Goal: Task Accomplishment & Management: Manage account settings

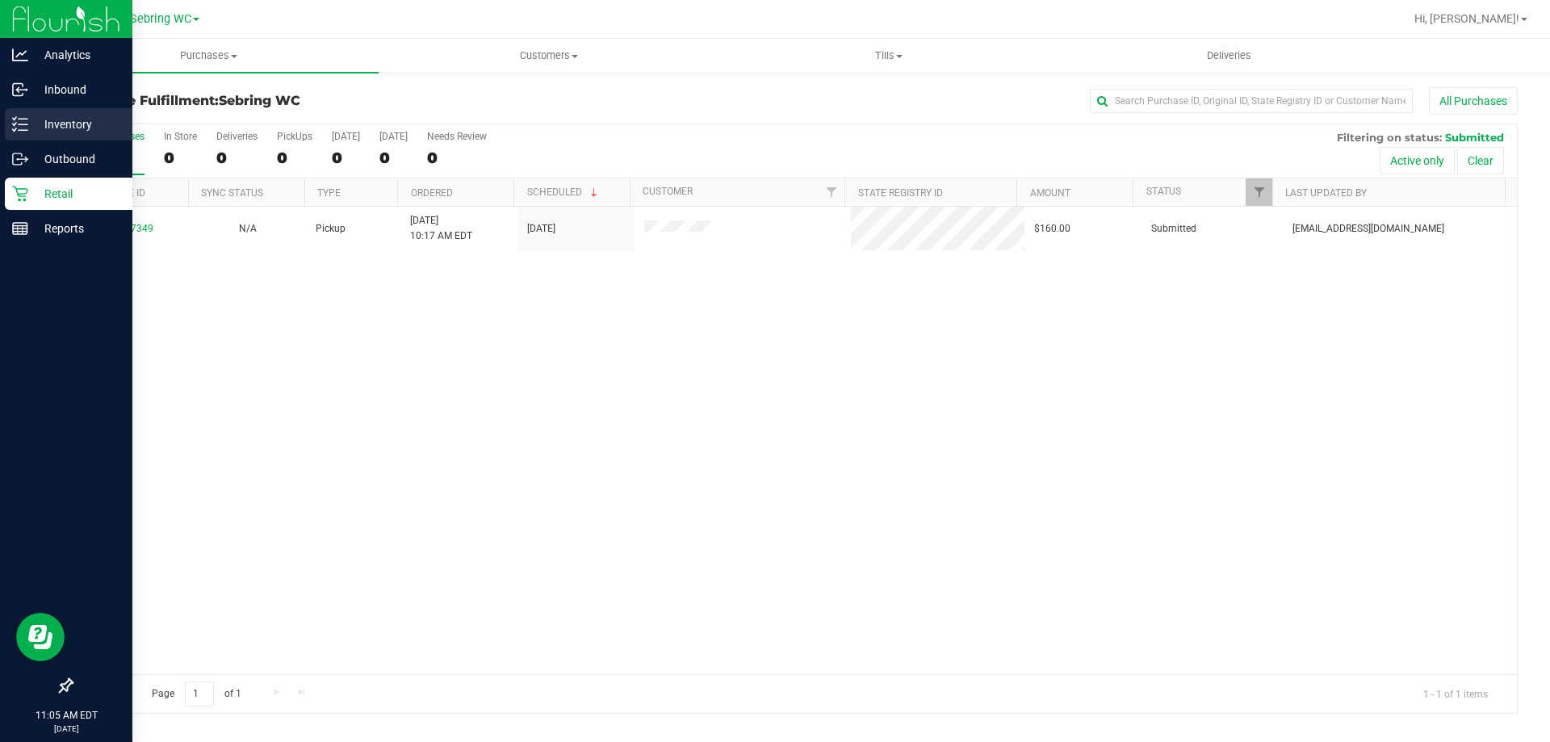
click at [27, 126] on icon at bounding box center [20, 124] width 16 height 16
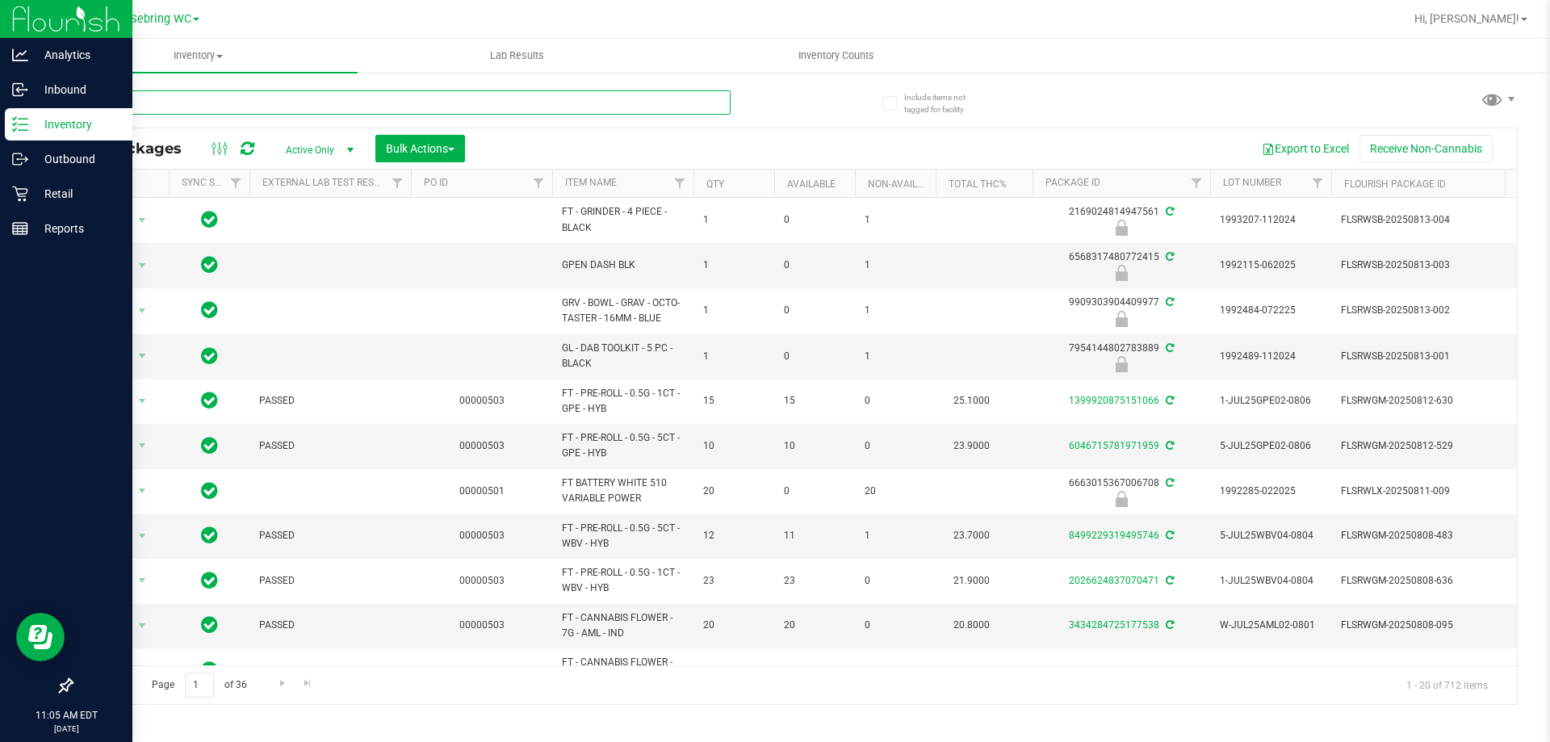
click at [185, 103] on input "text" at bounding box center [401, 102] width 660 height 24
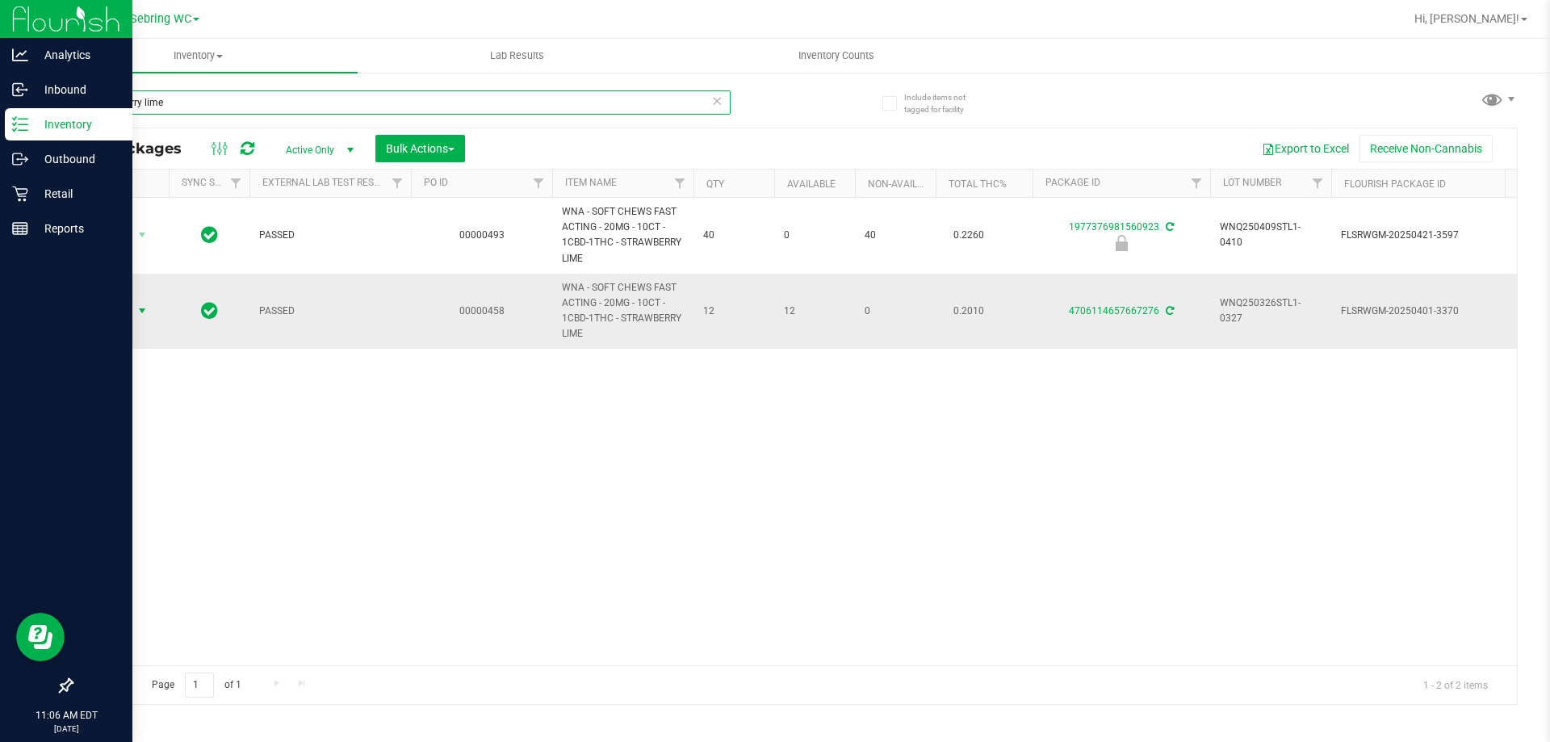
type input "strawberry lime"
click at [144, 306] on span "select" at bounding box center [142, 310] width 13 height 13
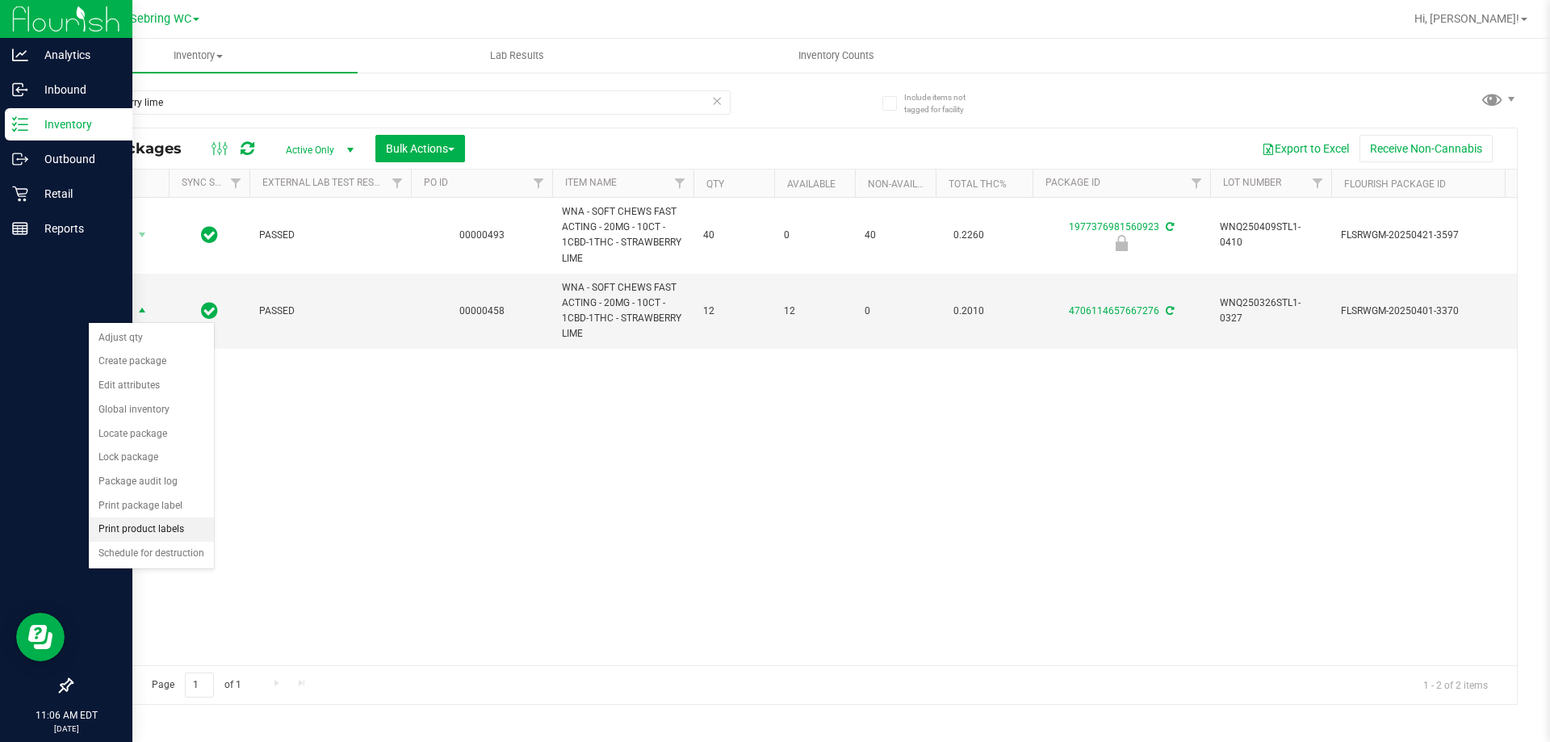
click at [135, 534] on li "Print product labels" at bounding box center [151, 530] width 125 height 24
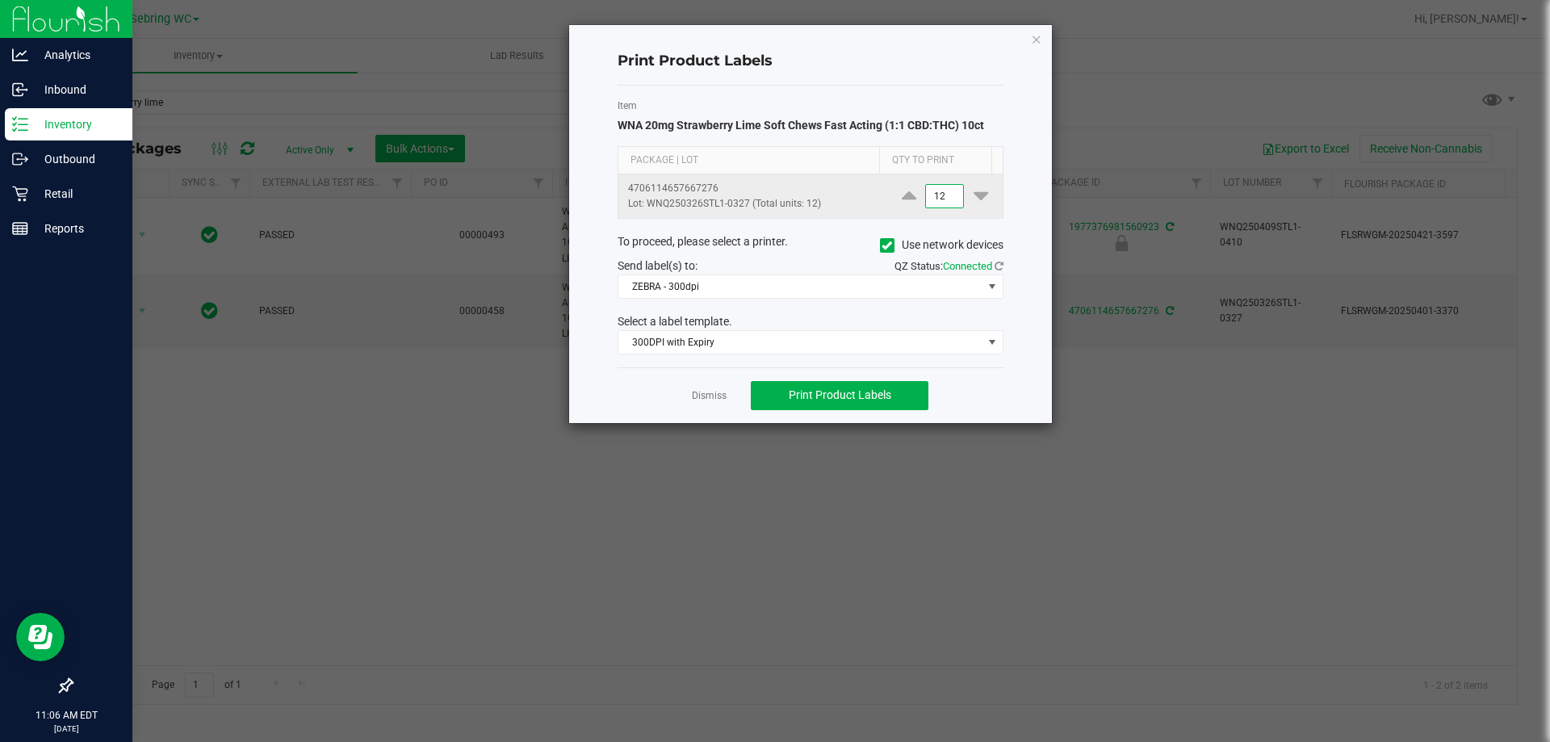
click at [935, 200] on input "12" at bounding box center [944, 196] width 37 height 23
type input "1"
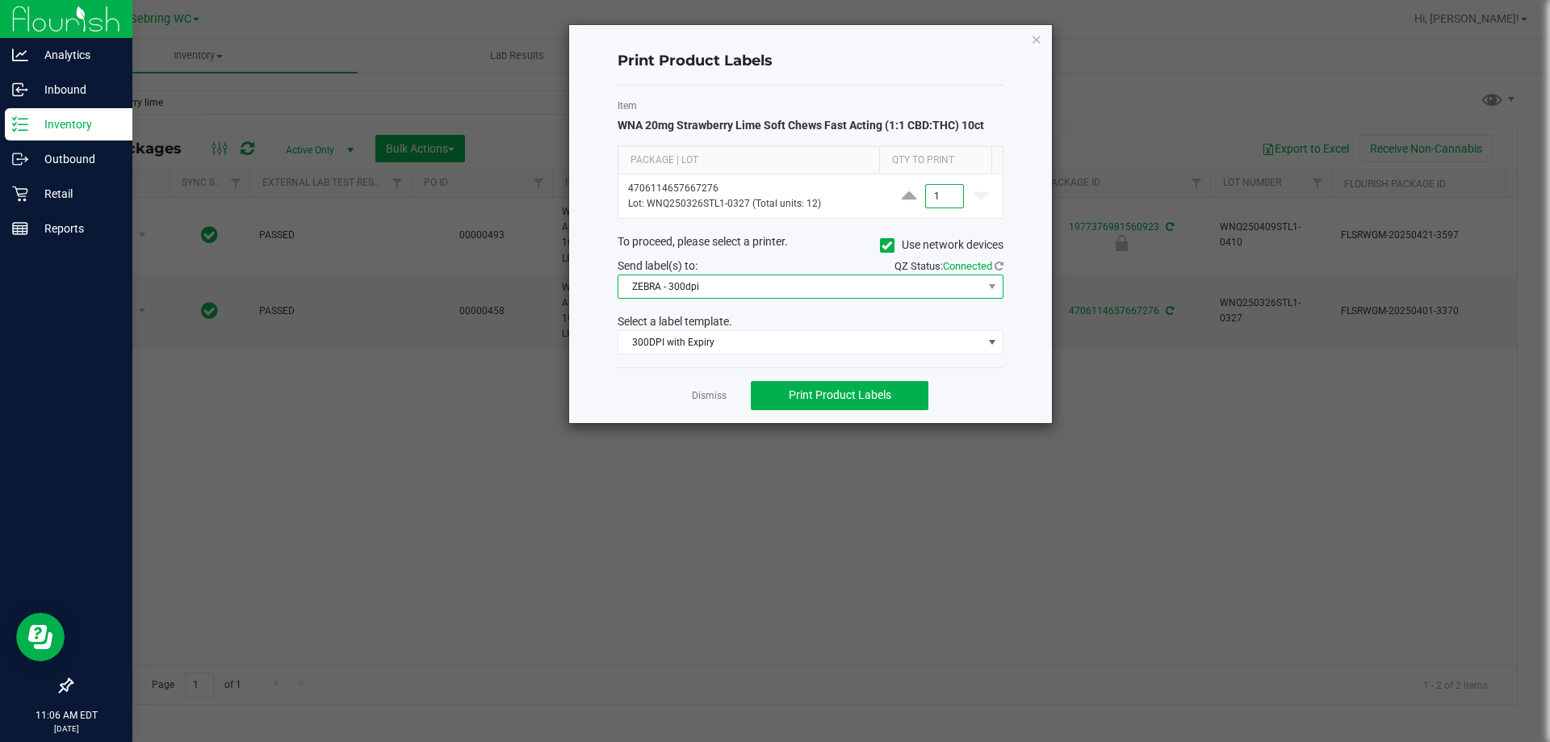
click at [828, 281] on span "ZEBRA - 300dpi" at bounding box center [800, 286] width 364 height 23
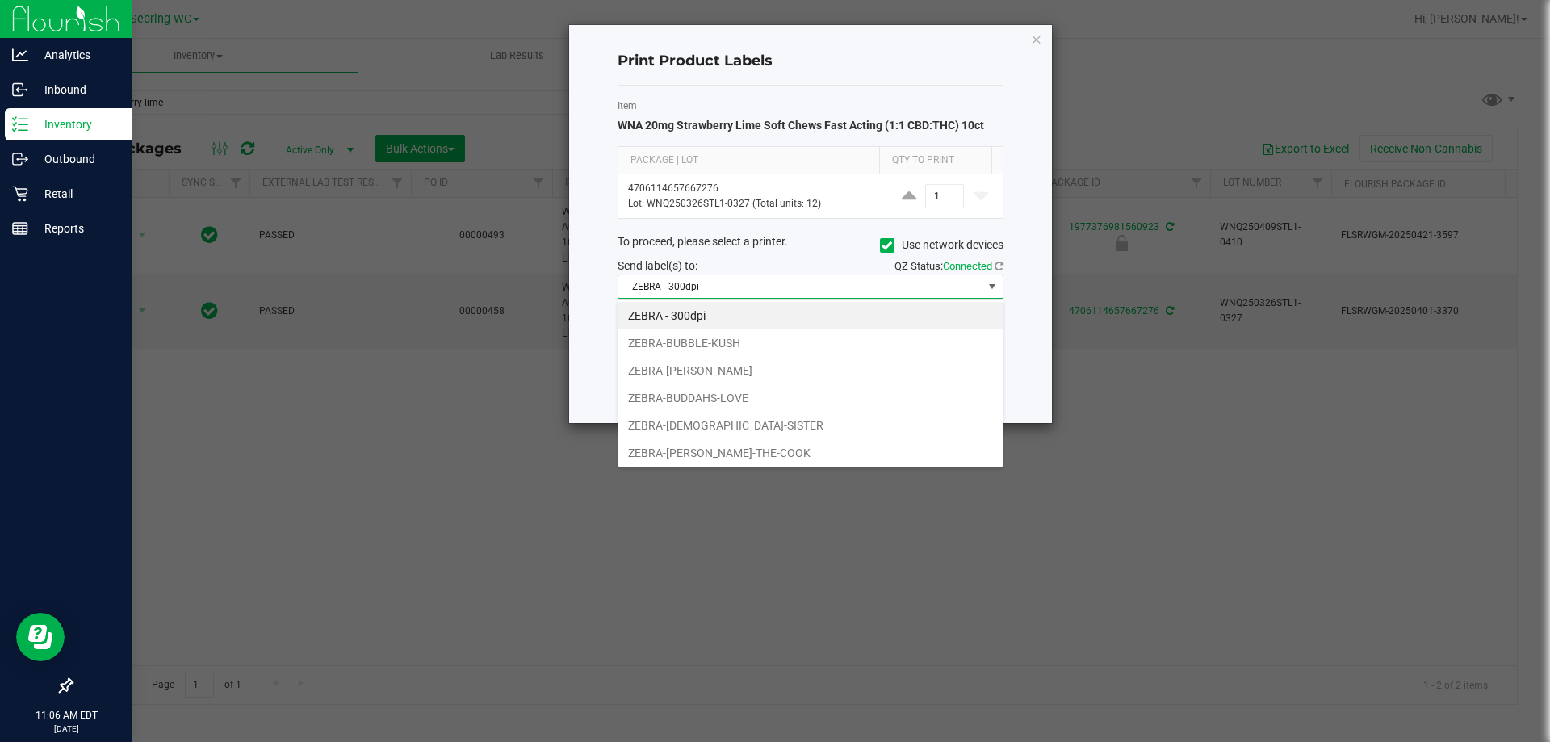
scroll to position [24, 386]
click at [726, 314] on li "ZEBRA - 300dpi" at bounding box center [810, 315] width 384 height 27
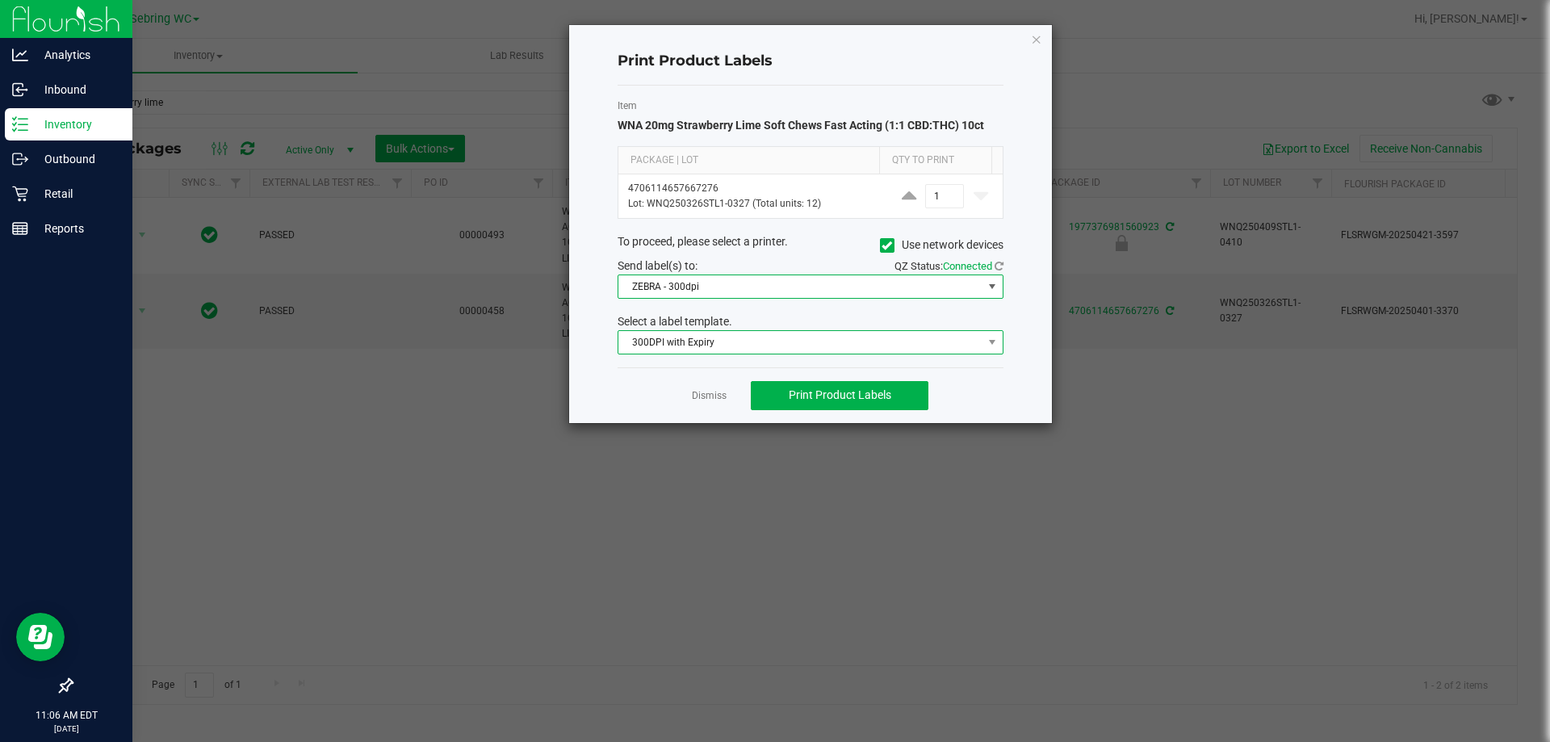
click at [736, 345] on span "300DPI with Expiry" at bounding box center [800, 342] width 364 height 23
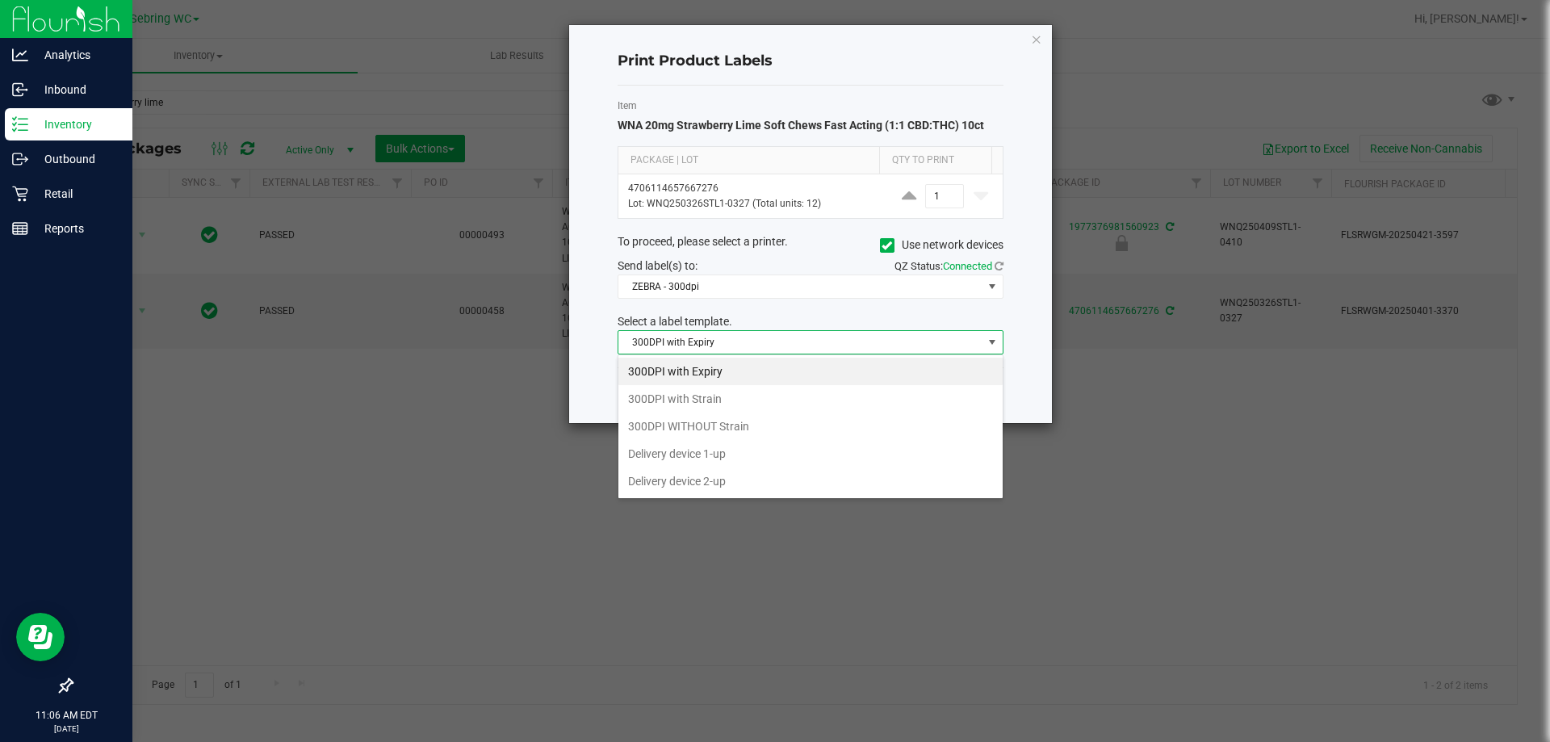
click at [749, 335] on span "300DPI with Expiry" at bounding box center [800, 342] width 364 height 23
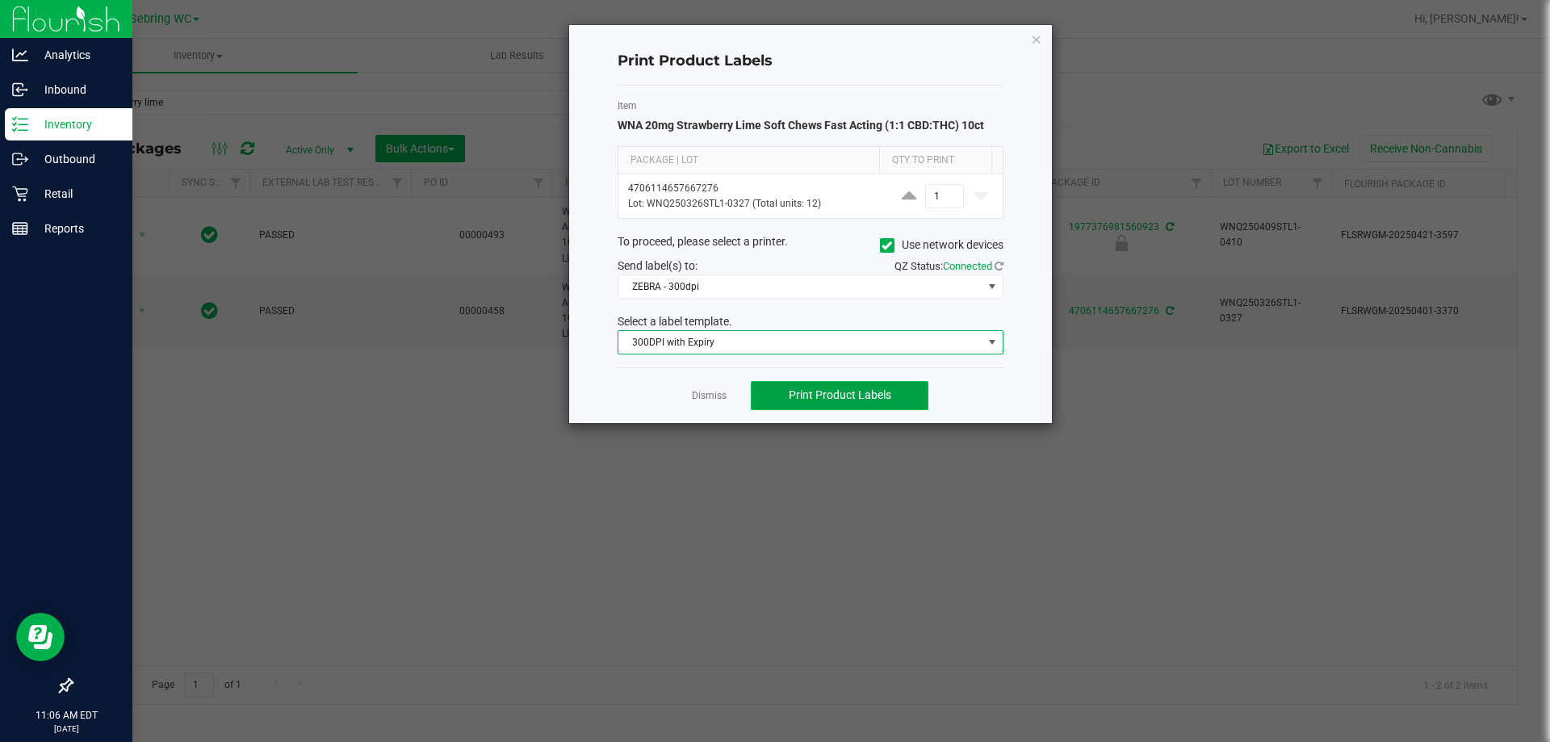
click at [797, 395] on span "Print Product Labels" at bounding box center [840, 394] width 103 height 13
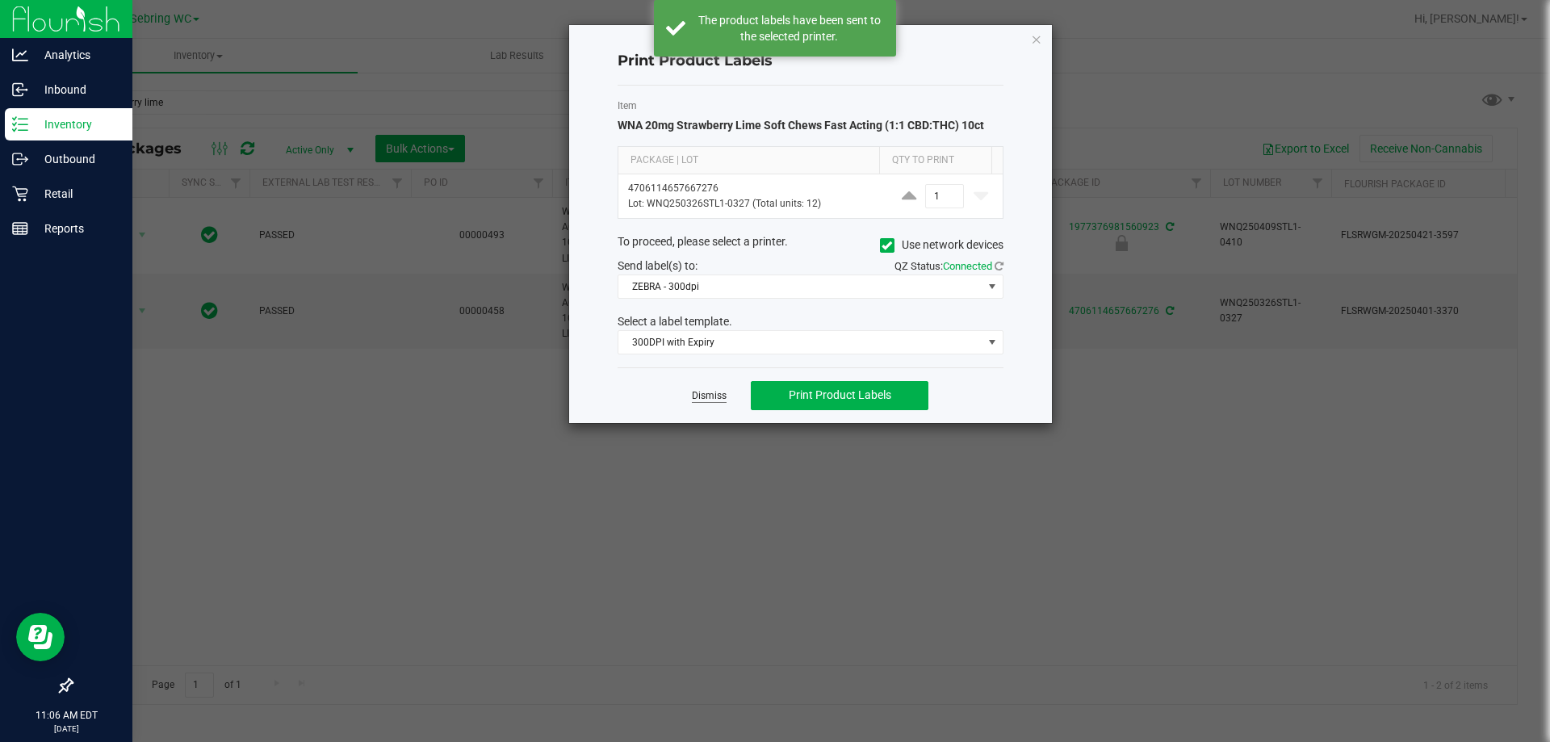
click at [702, 396] on link "Dismiss" at bounding box center [709, 396] width 35 height 14
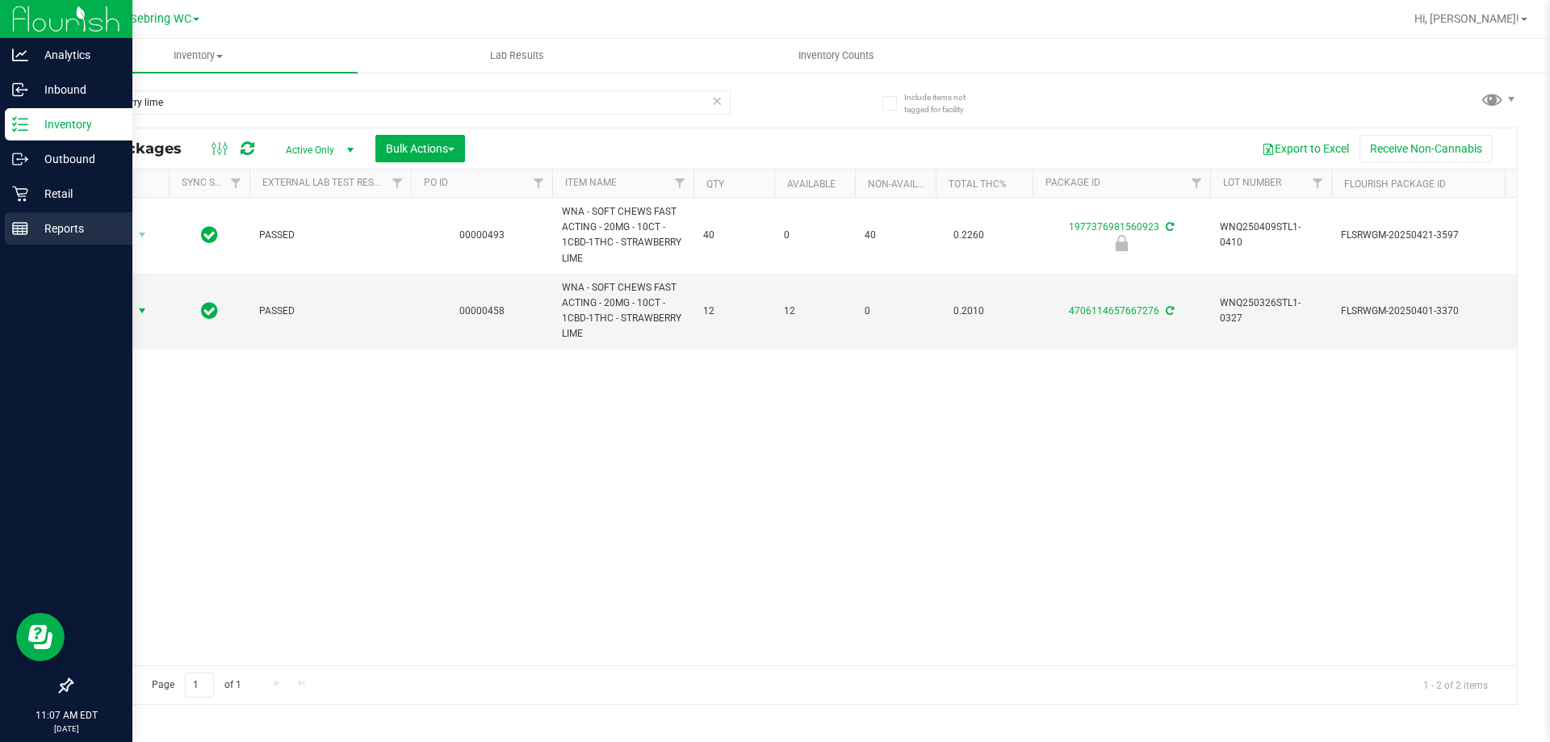
click at [24, 226] on line at bounding box center [20, 226] width 15 height 0
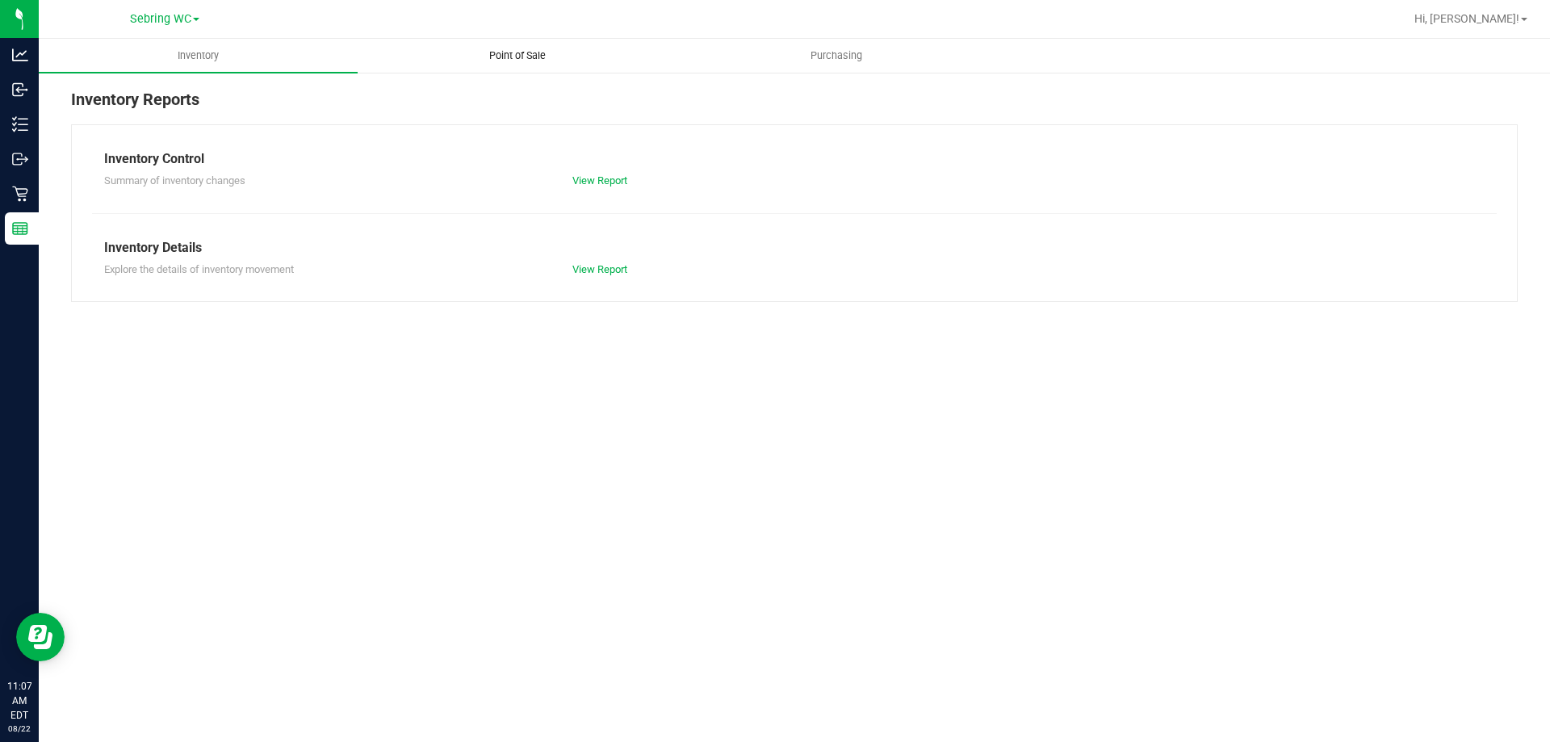
click at [490, 57] on span "Point of Sale" at bounding box center [517, 55] width 100 height 15
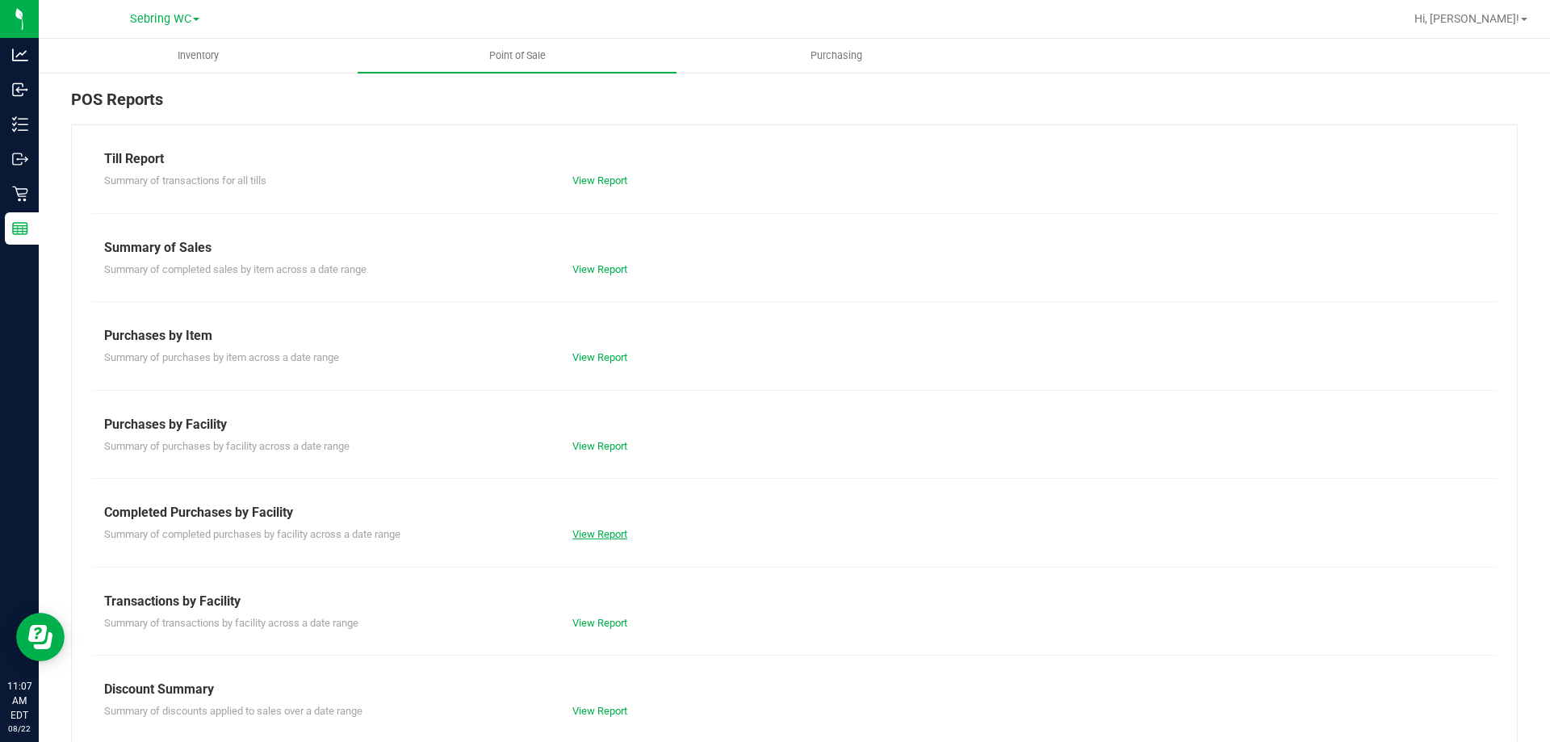
click at [588, 528] on link "View Report" at bounding box center [599, 534] width 55 height 12
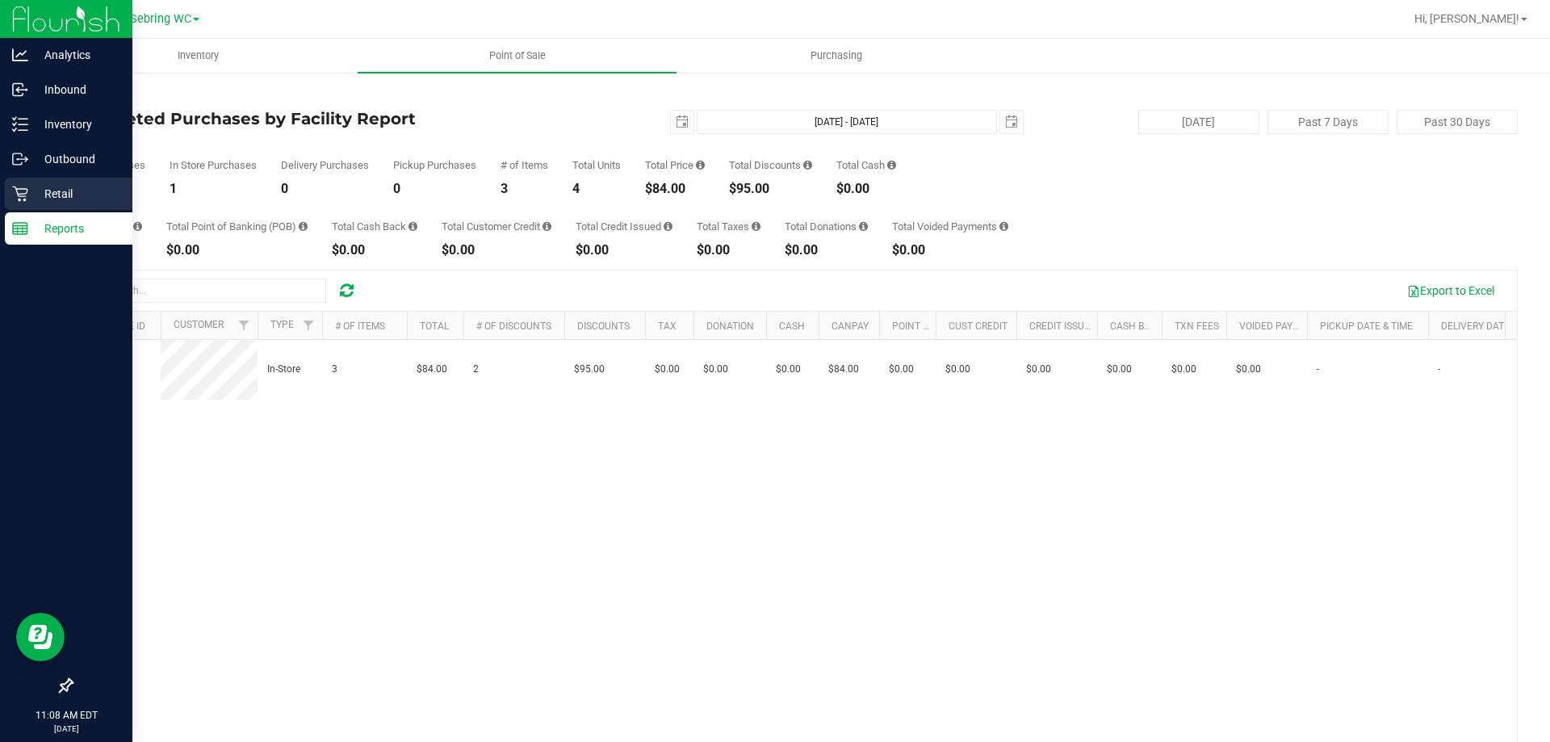
click at [36, 199] on p "Retail" at bounding box center [76, 193] width 97 height 19
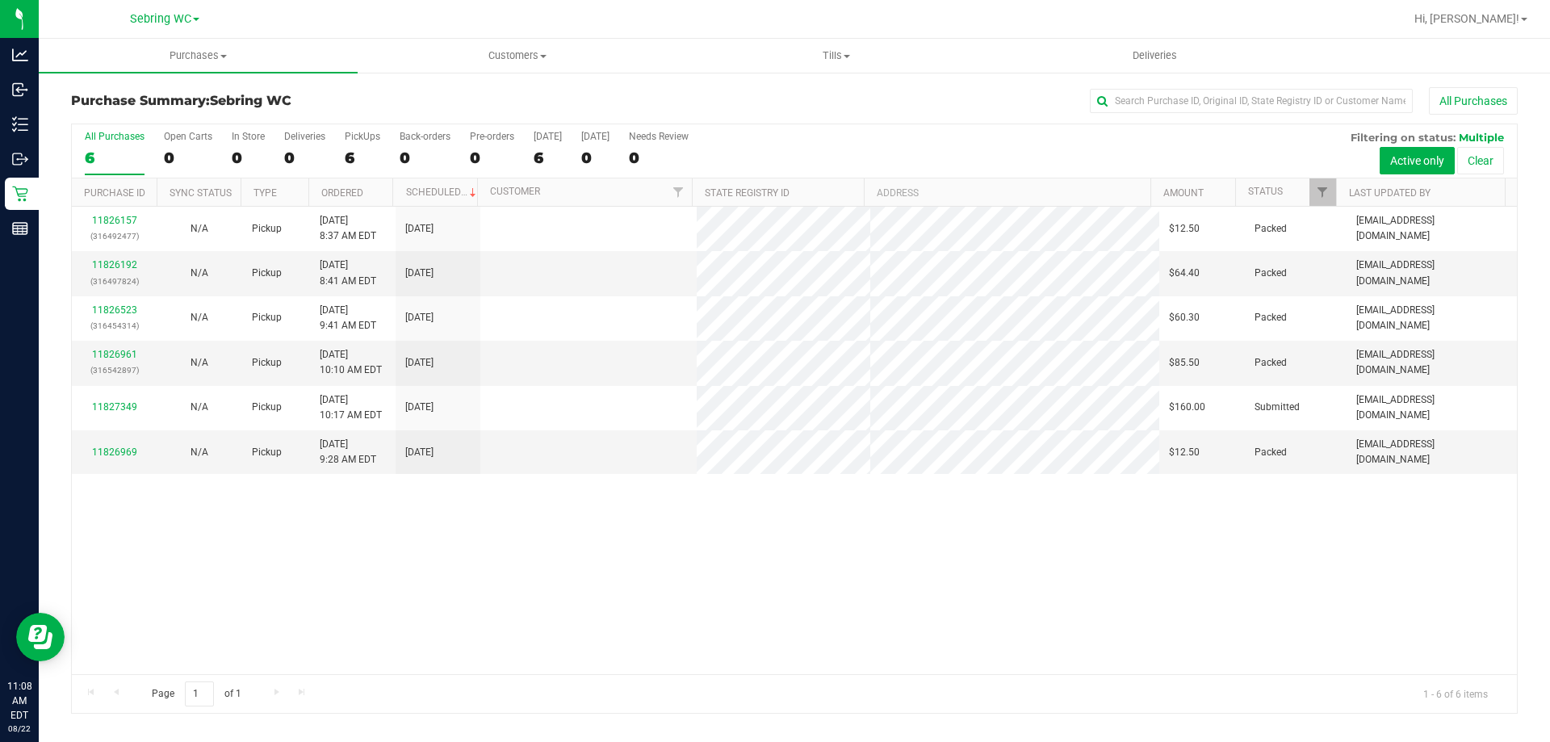
click at [488, 539] on div "11826157 (316492477) N/A Pickup [DATE] 8:37 AM EDT 8/22/2025 $12.50 Packed [EMA…" at bounding box center [794, 440] width 1445 height 467
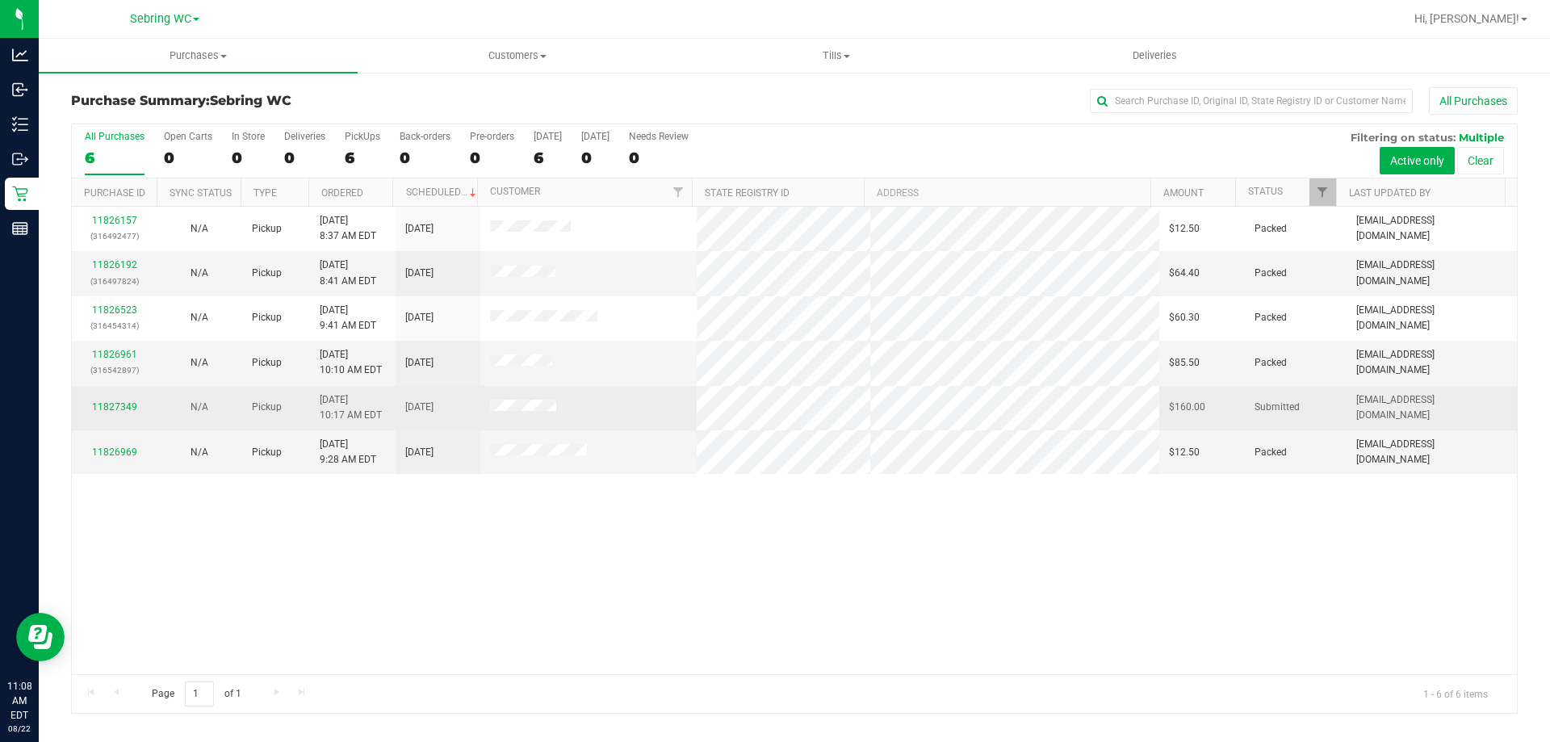
click at [126, 400] on div "11827349" at bounding box center [114, 407] width 65 height 15
click at [124, 407] on link "11827349" at bounding box center [114, 406] width 45 height 11
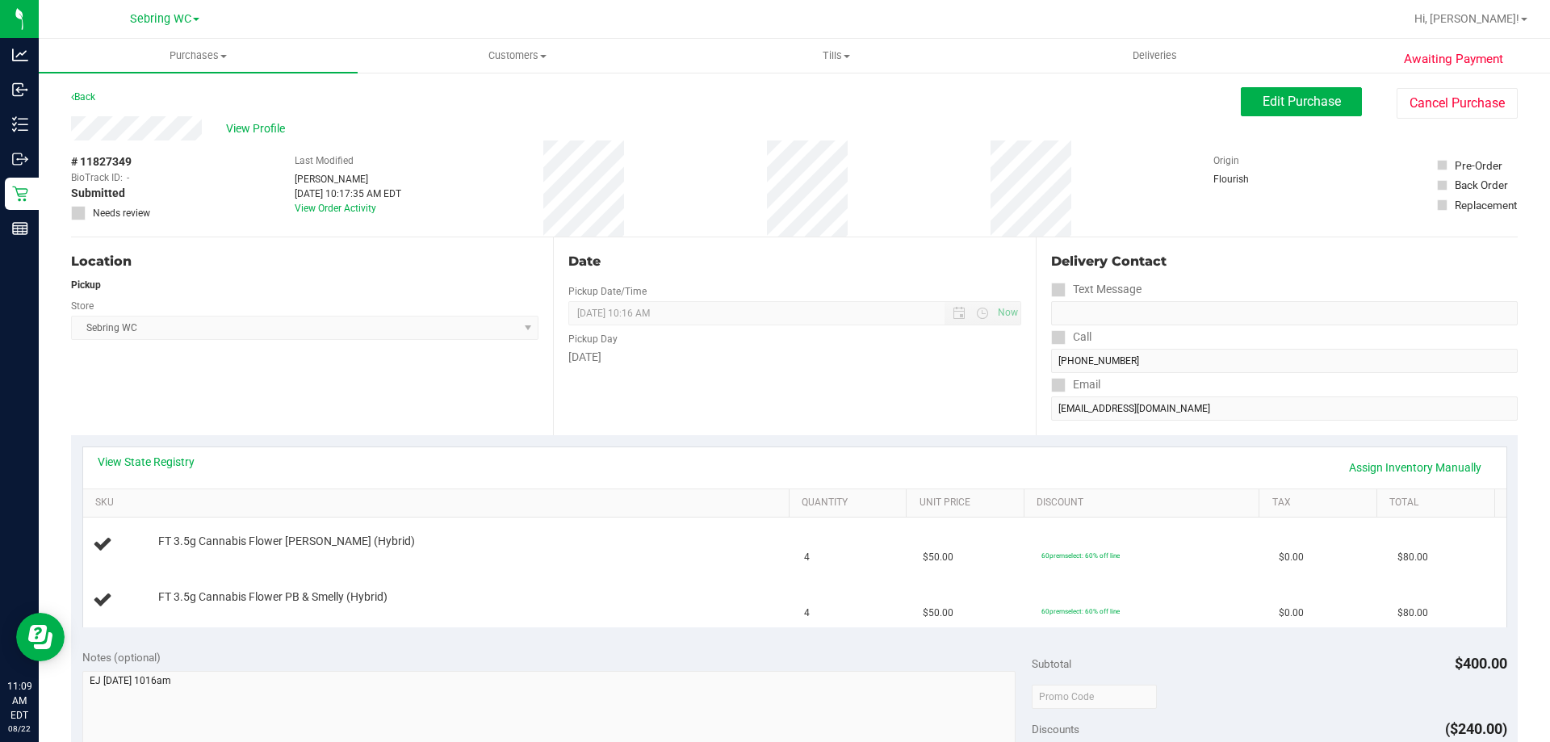
scroll to position [81, 0]
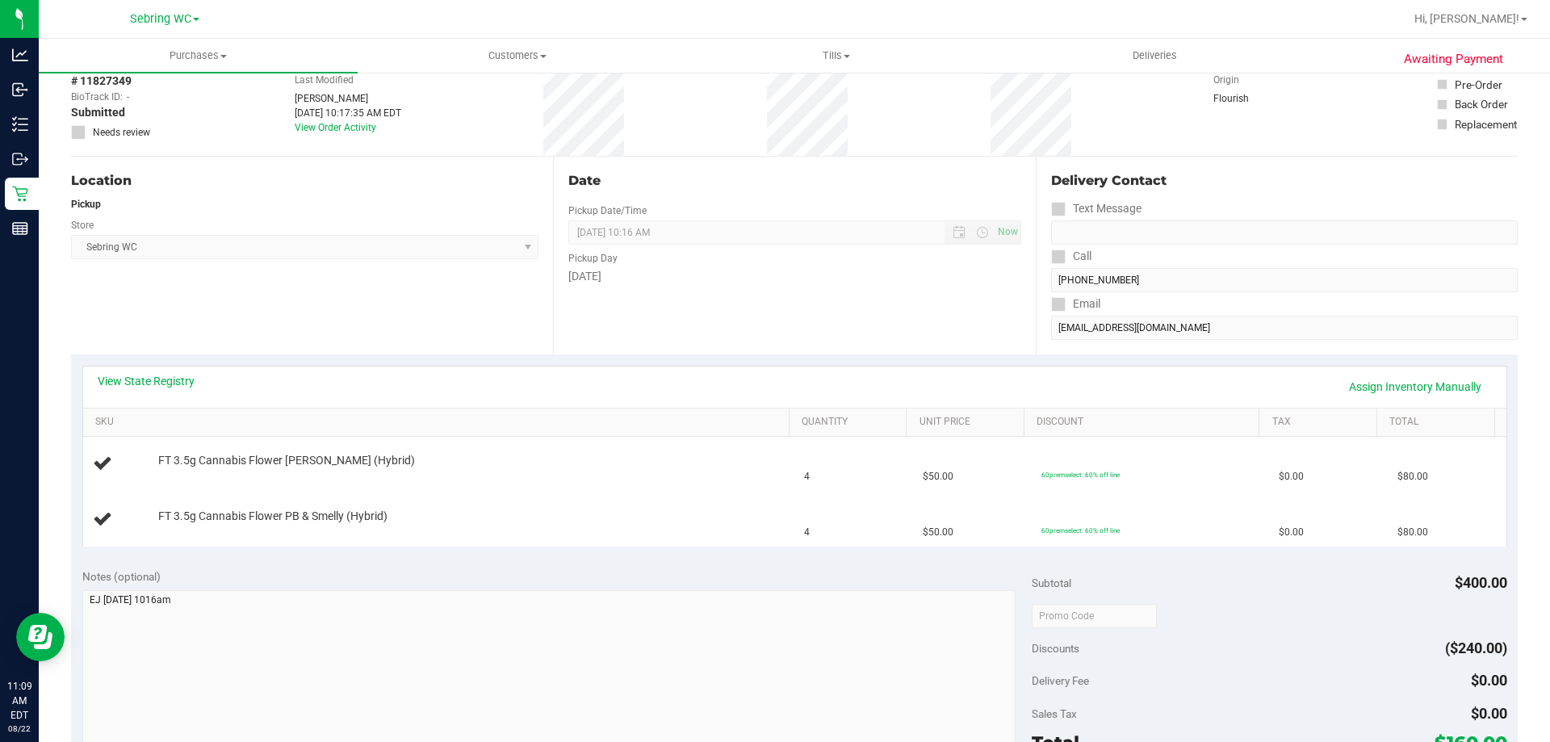
click at [1193, 593] on div "Subtotal $400.00" at bounding box center [1269, 582] width 475 height 29
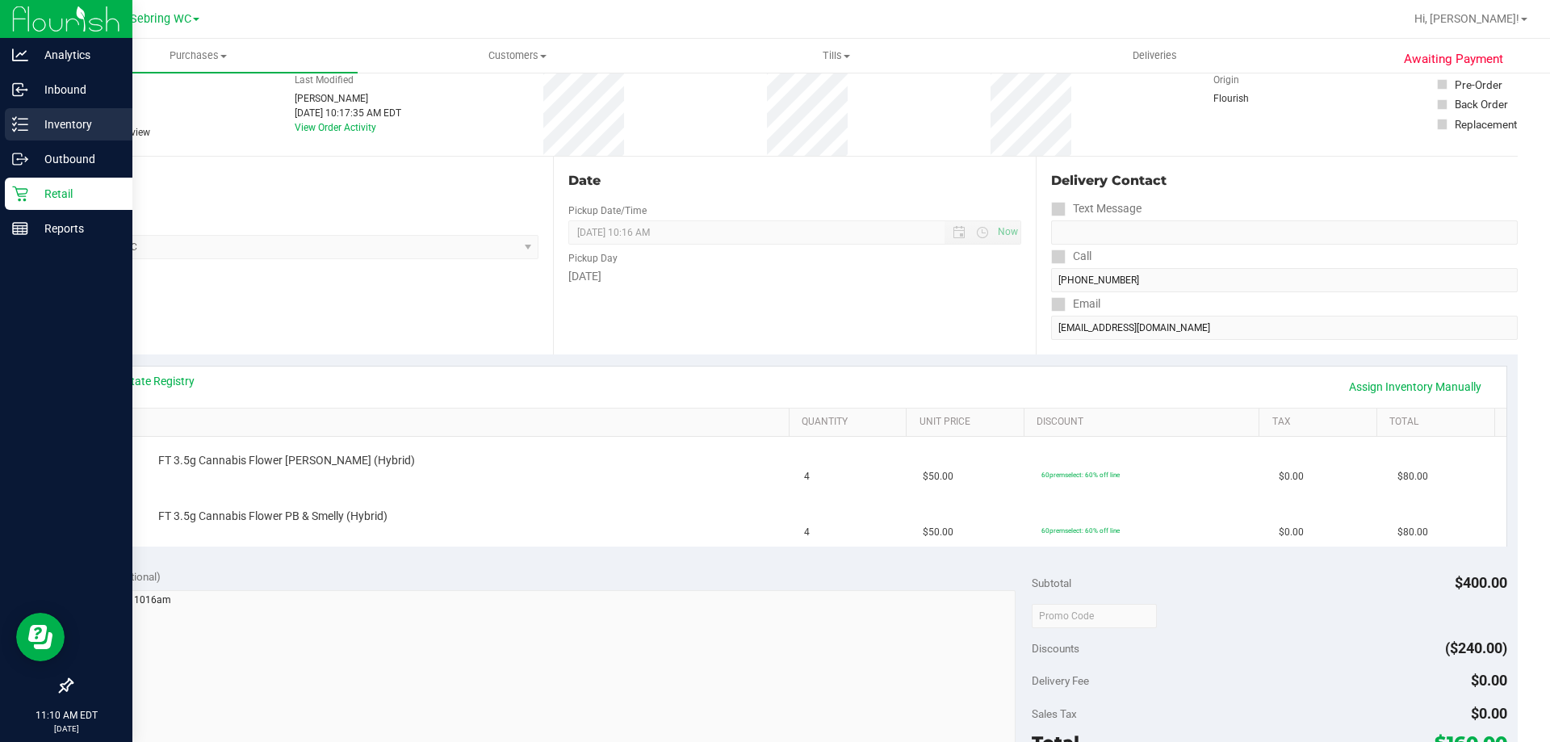
click at [25, 123] on icon at bounding box center [20, 124] width 16 height 16
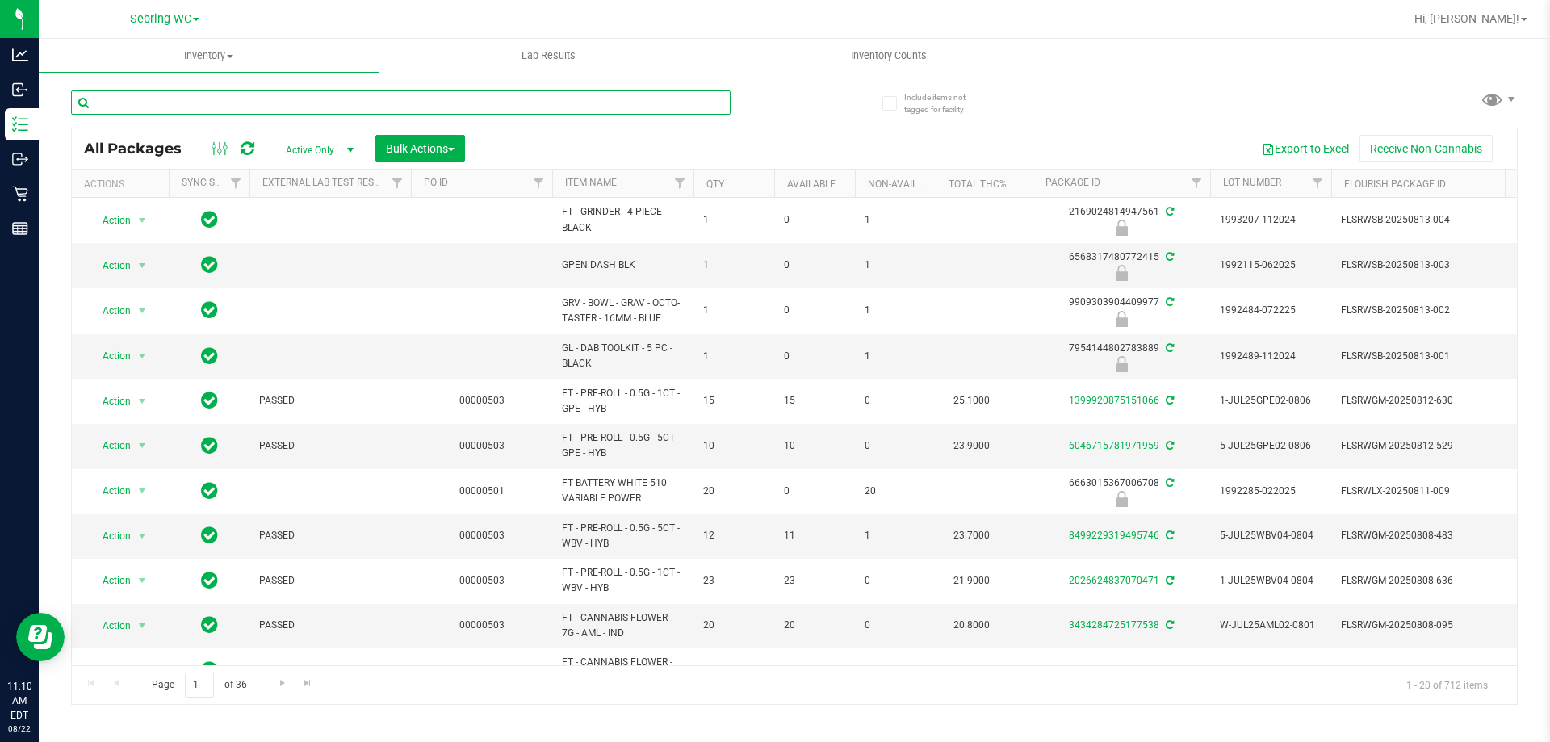
click at [155, 108] on input "text" at bounding box center [401, 102] width 660 height 24
paste input "FT - CANNABIS FLOWER - 3.5G - DDF - HYB"
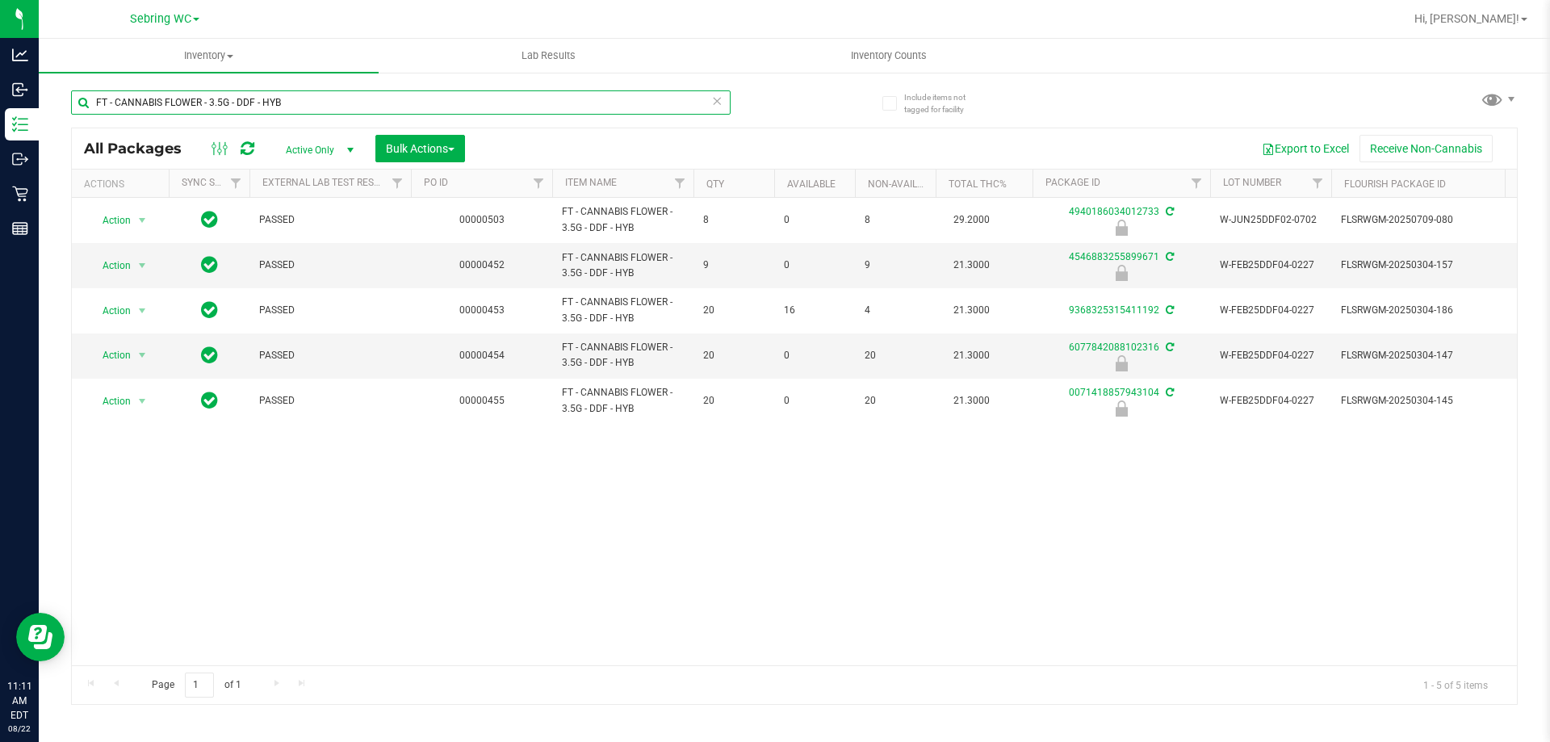
type input "FT - CANNABIS FLOWER - 3.5G - DDF - HYB"
click at [870, 568] on div "Action Action Edit attributes Global inventory Locate package Package audit log…" at bounding box center [794, 431] width 1445 height 467
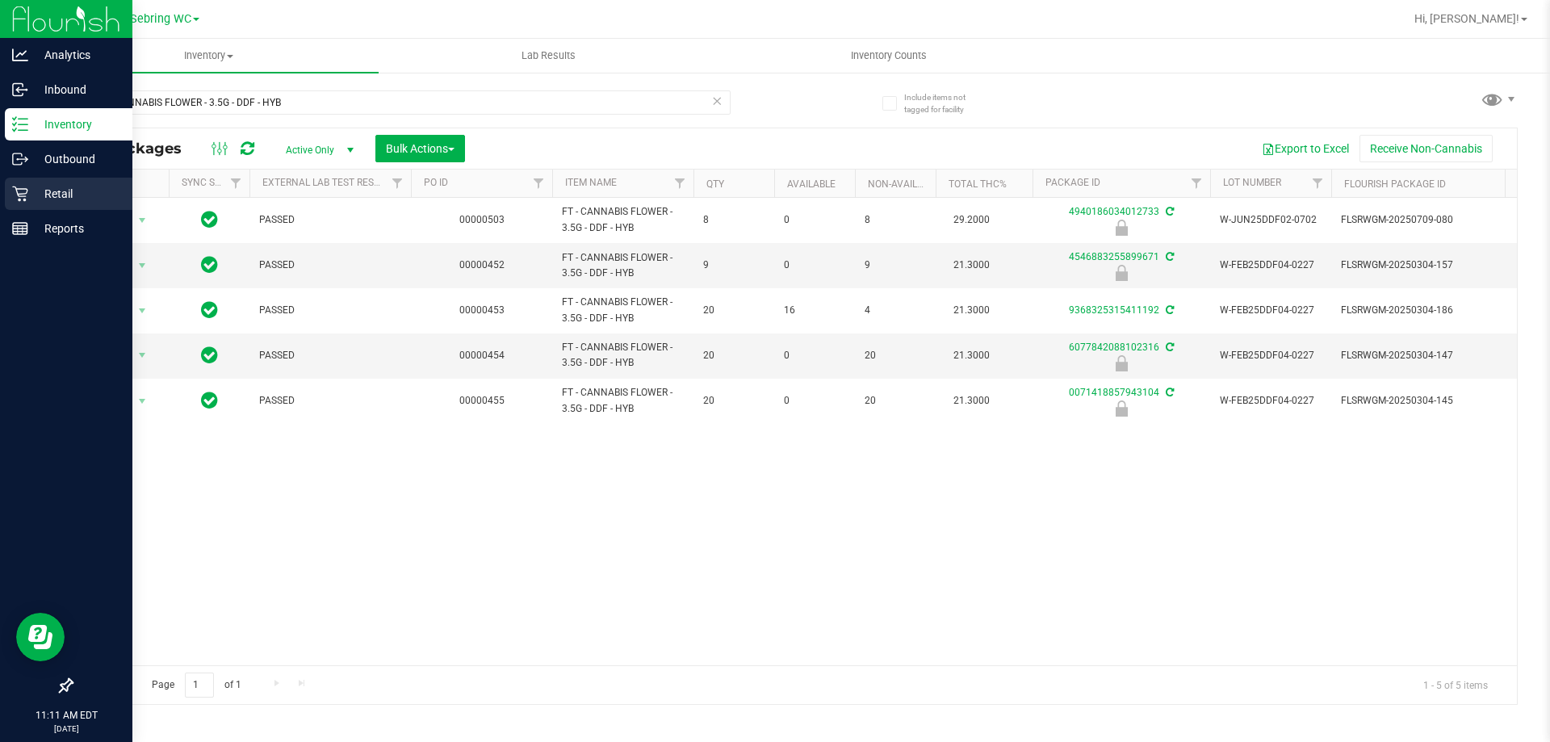
click at [30, 189] on p "Retail" at bounding box center [76, 193] width 97 height 19
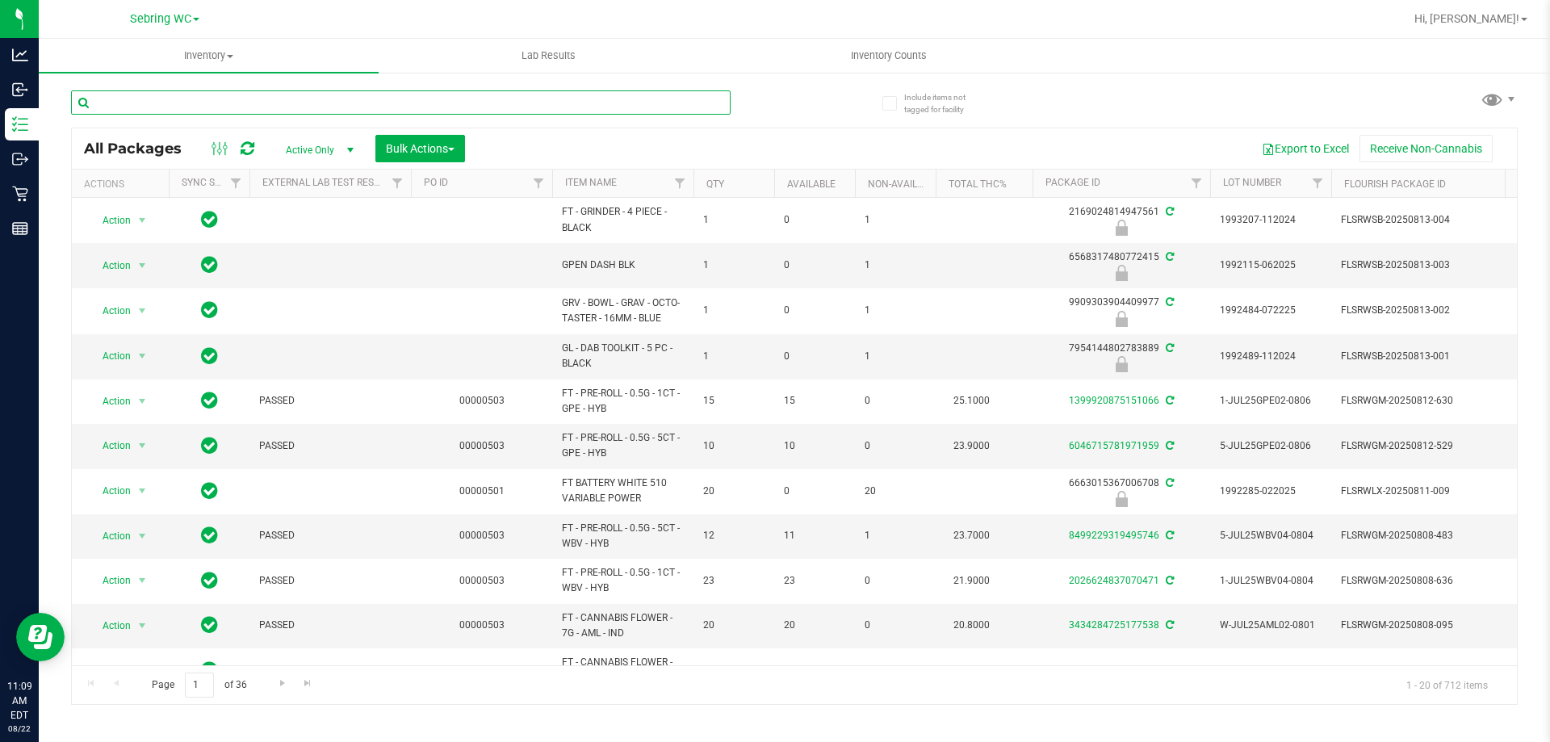
click at [272, 94] on input "text" at bounding box center [401, 102] width 660 height 24
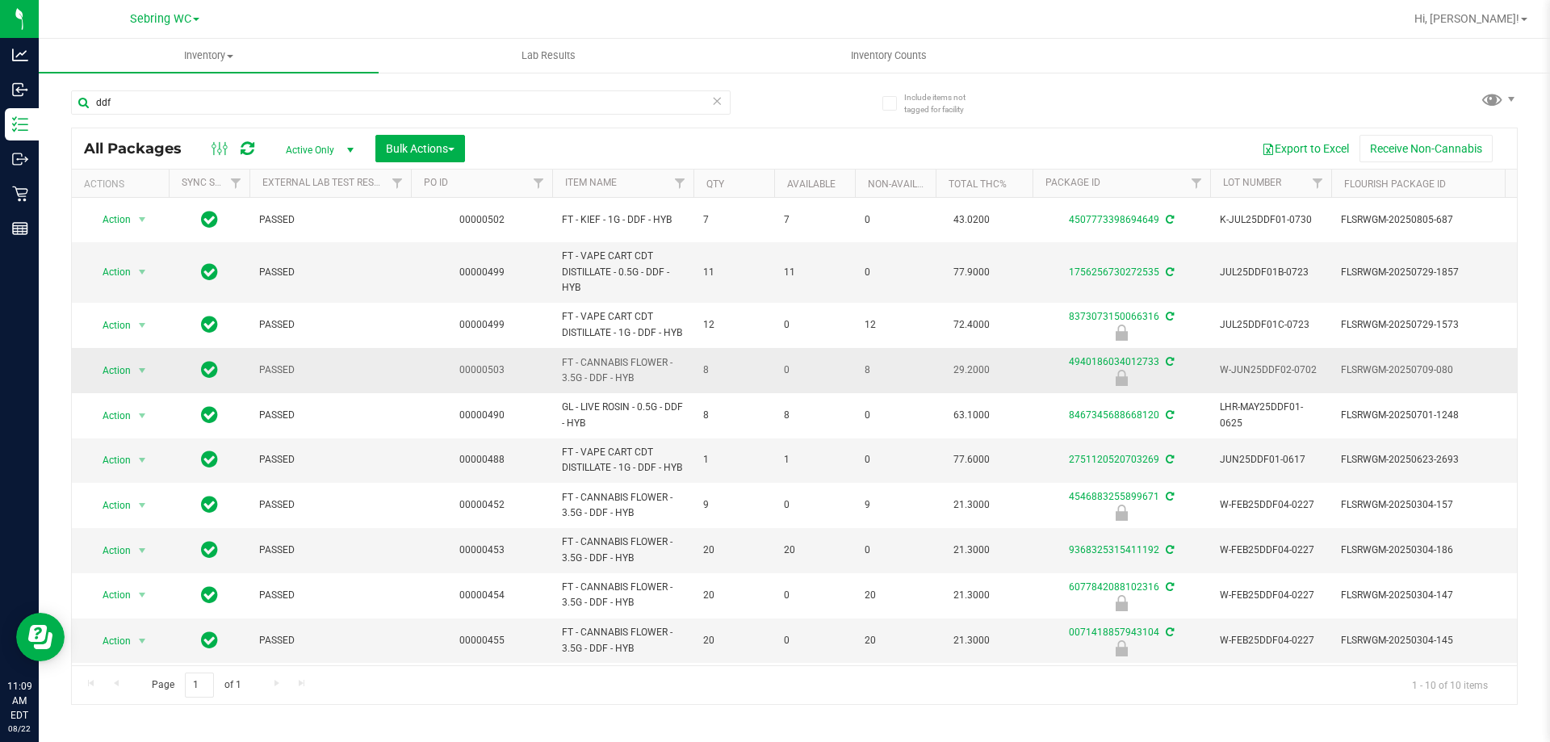
drag, startPoint x: 638, startPoint y: 369, endPoint x: 561, endPoint y: 354, distance: 78.1
click at [561, 354] on td "FT - CANNABIS FLOWER - 3.5G - DDF - HYB" at bounding box center [622, 370] width 141 height 45
copy span "FT - CANNABIS FLOWER - 3.5G - DDF - HYB"
click at [317, 107] on input "ddf" at bounding box center [401, 102] width 660 height 24
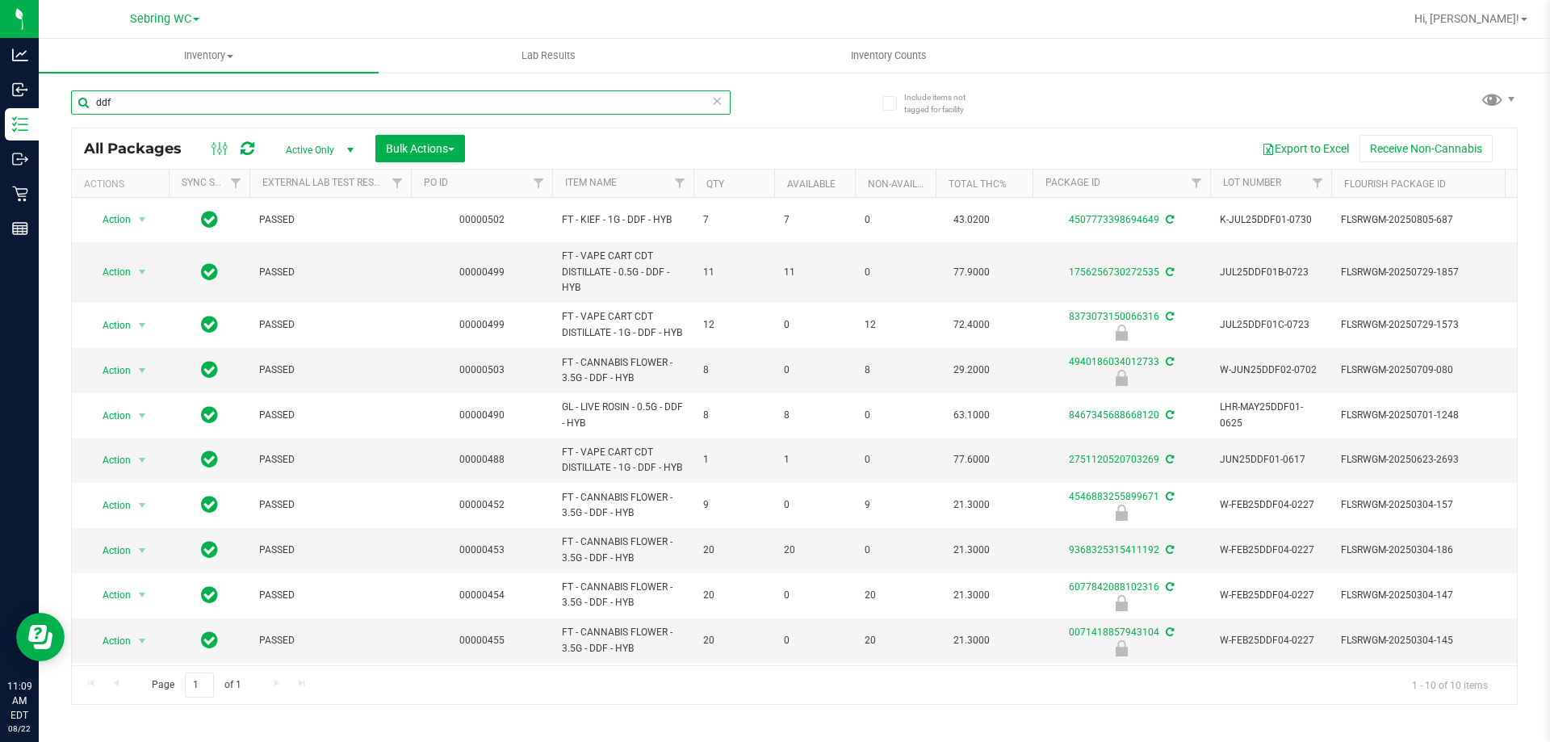
paste input "FT - CANNABIS FLOWER - 3.5G - DDF - HYB"
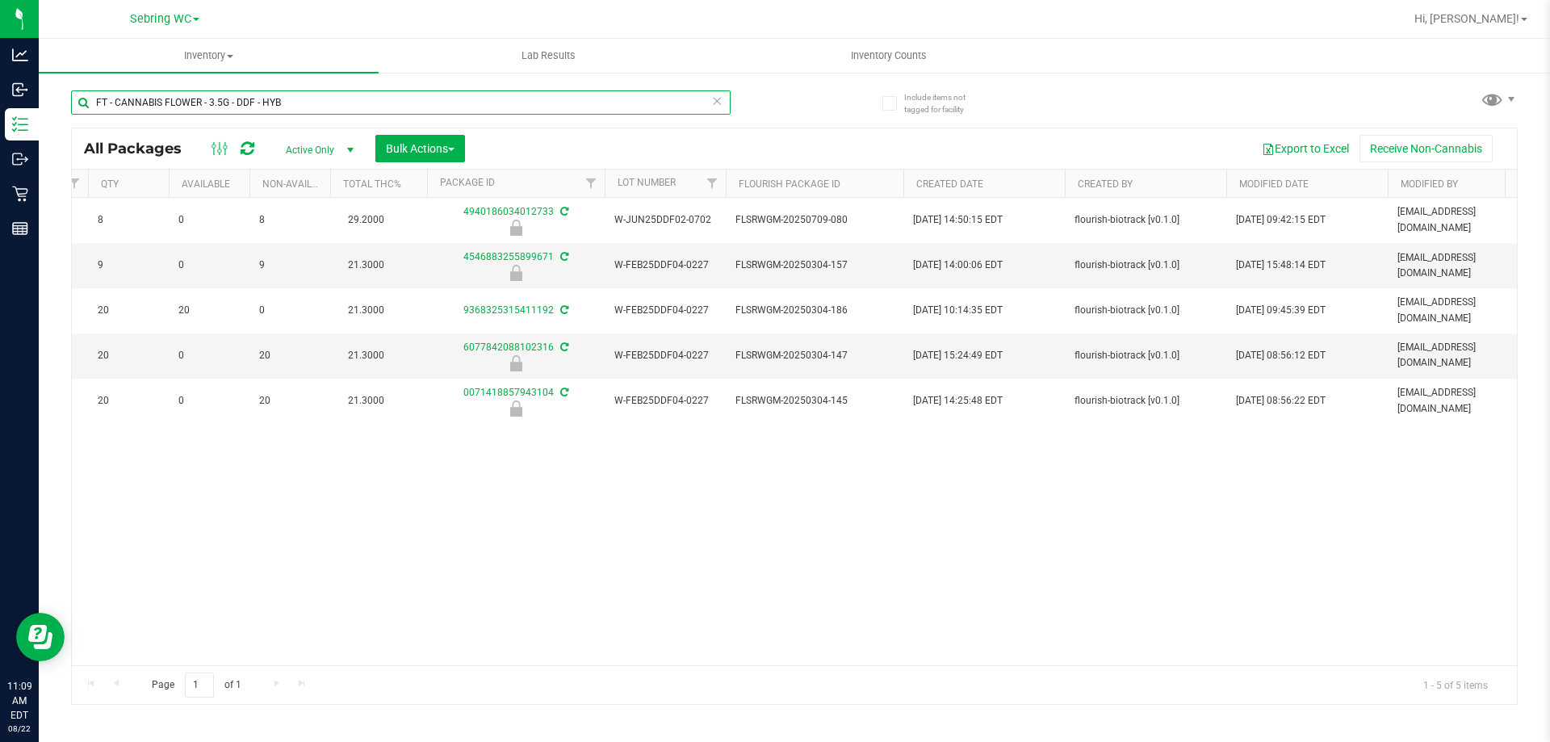
scroll to position [0, 657]
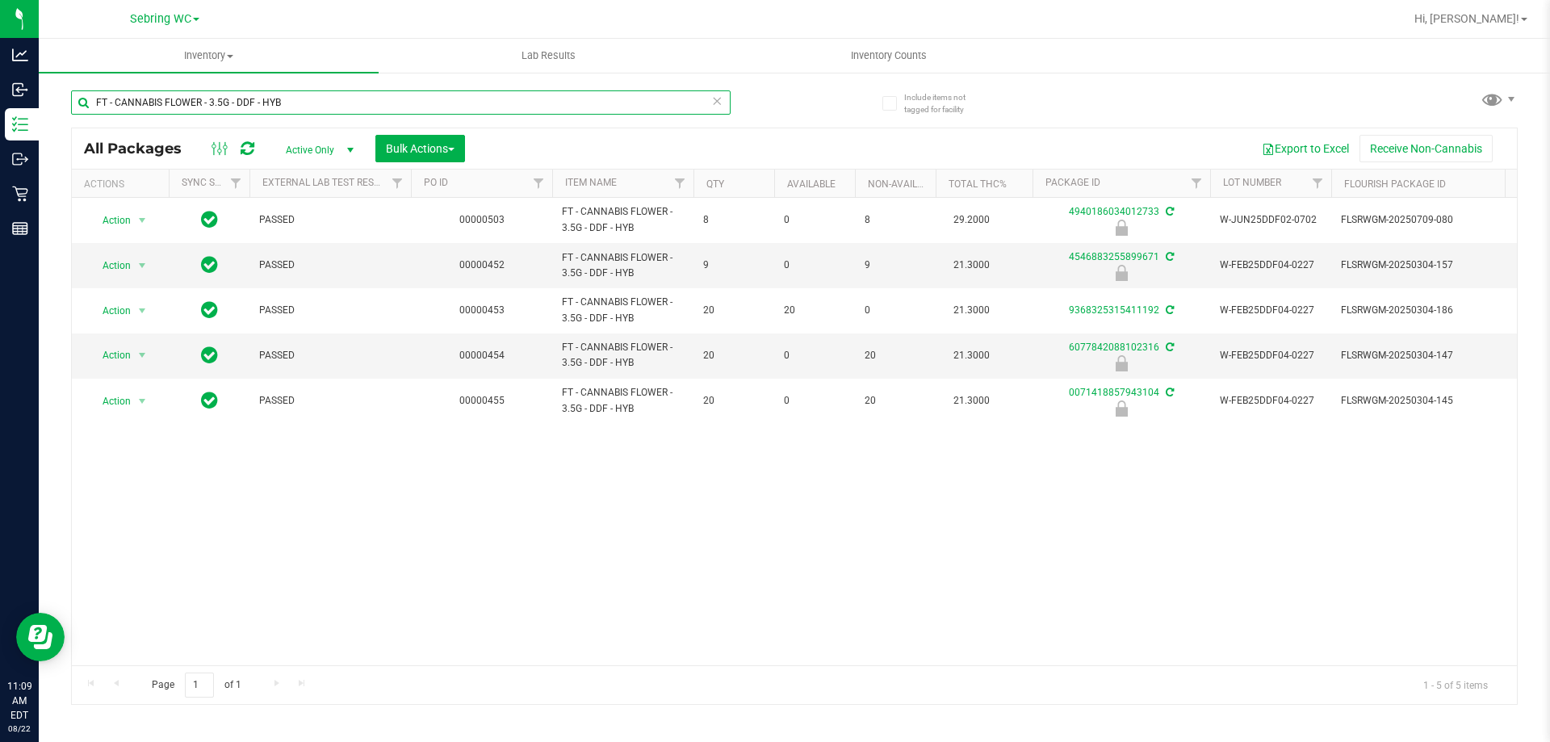
type input "FT - CANNABIS FLOWER - 3.5G - DDF - HYB"
click at [275, 558] on div "Action Action Edit attributes Global inventory Locate package Package audit log…" at bounding box center [794, 431] width 1445 height 467
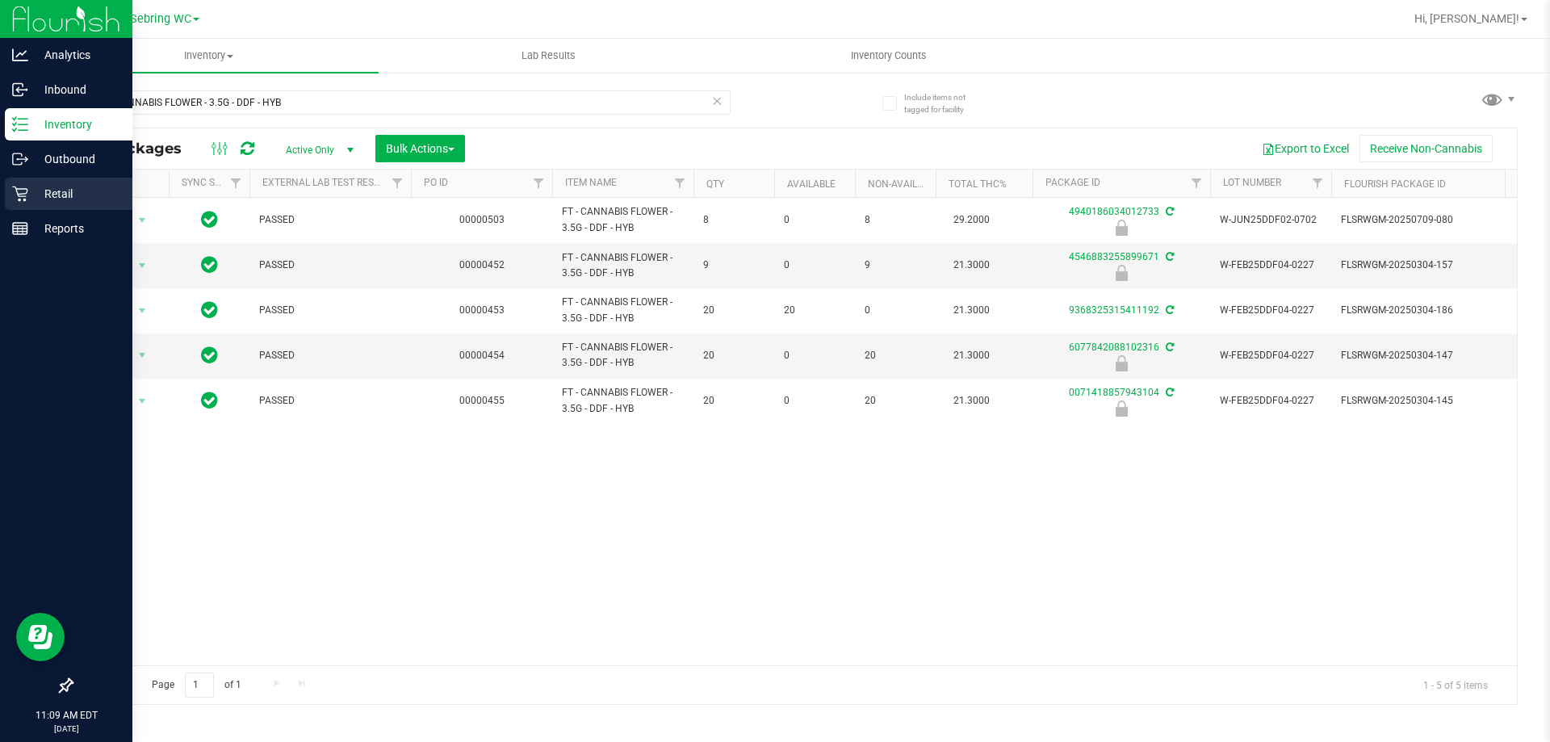
click at [25, 199] on icon at bounding box center [19, 194] width 15 height 15
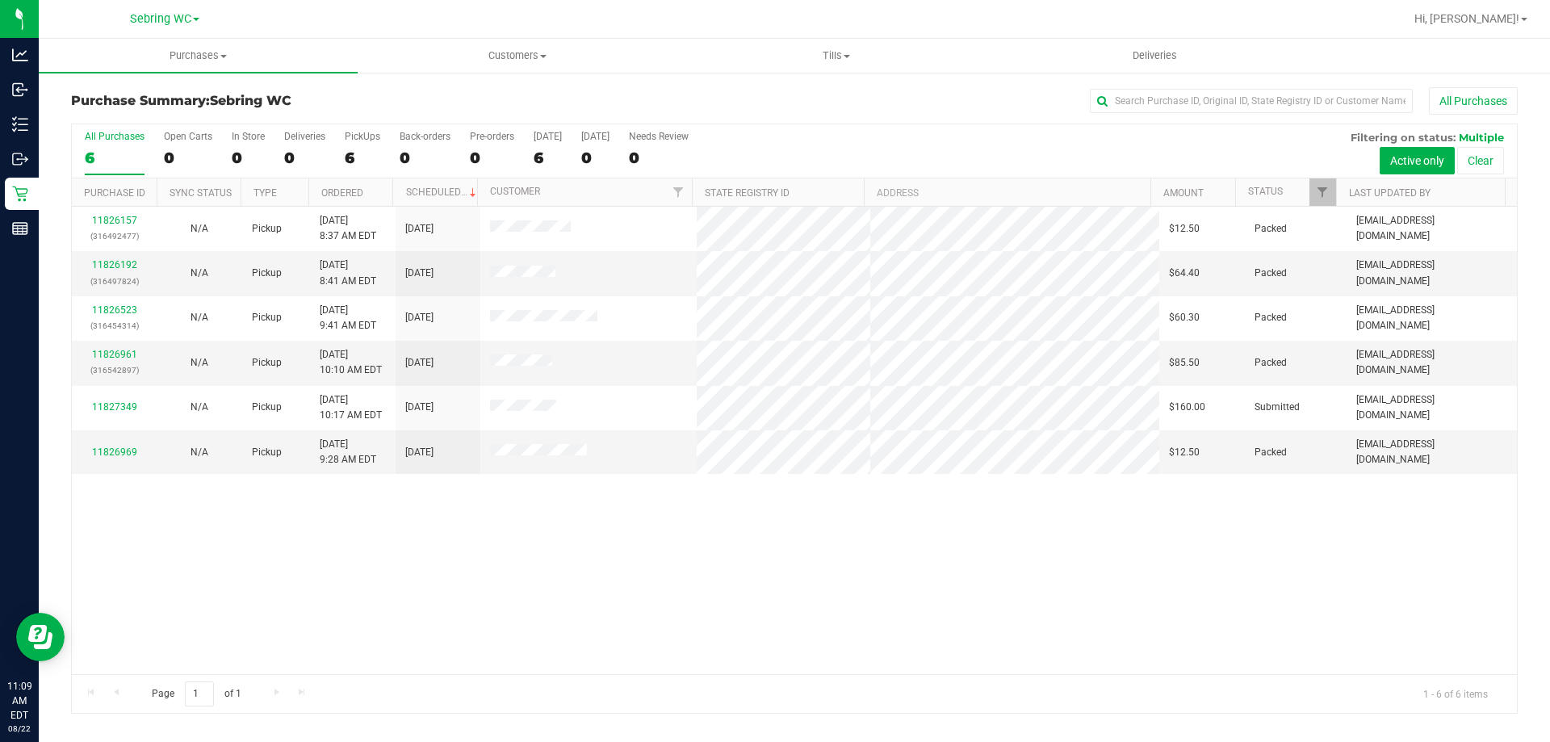
click at [665, 559] on div "11826157 (316492477) N/A Pickup [DATE] 8:37 AM EDT 8/22/2025 $12.50 Packed [EMA…" at bounding box center [794, 440] width 1445 height 467
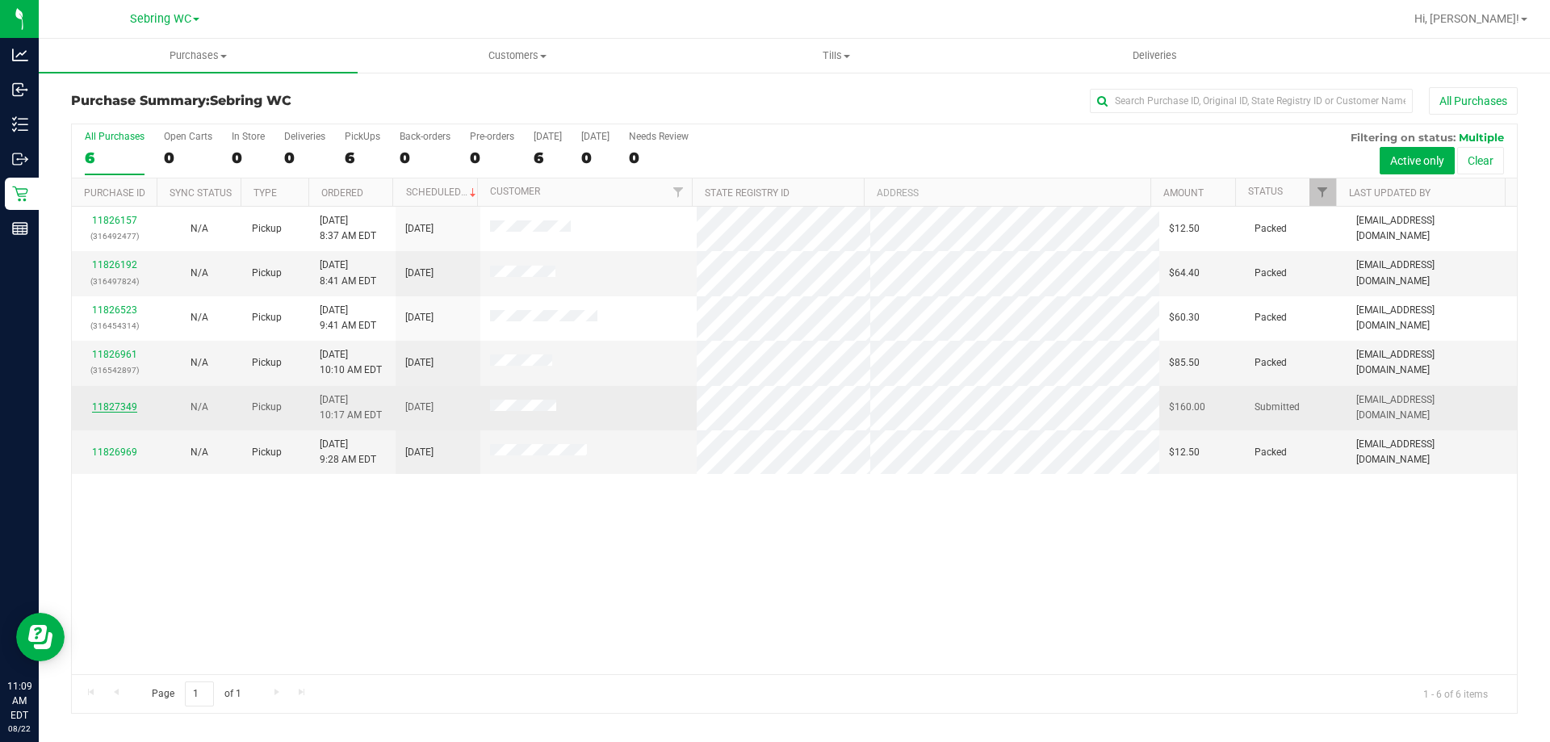
click at [124, 402] on link "11827349" at bounding box center [114, 406] width 45 height 11
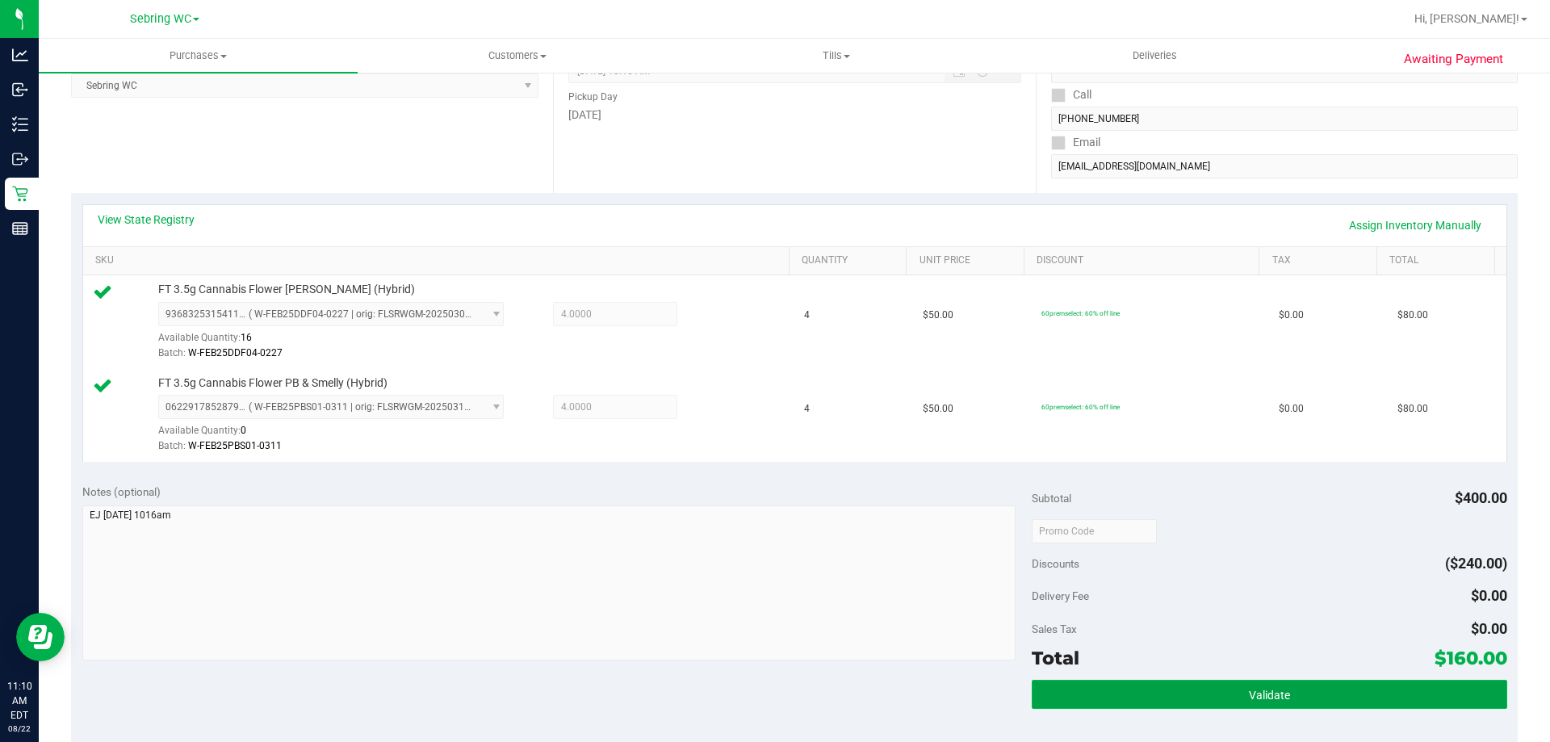
click at [1084, 703] on button "Validate" at bounding box center [1269, 694] width 475 height 29
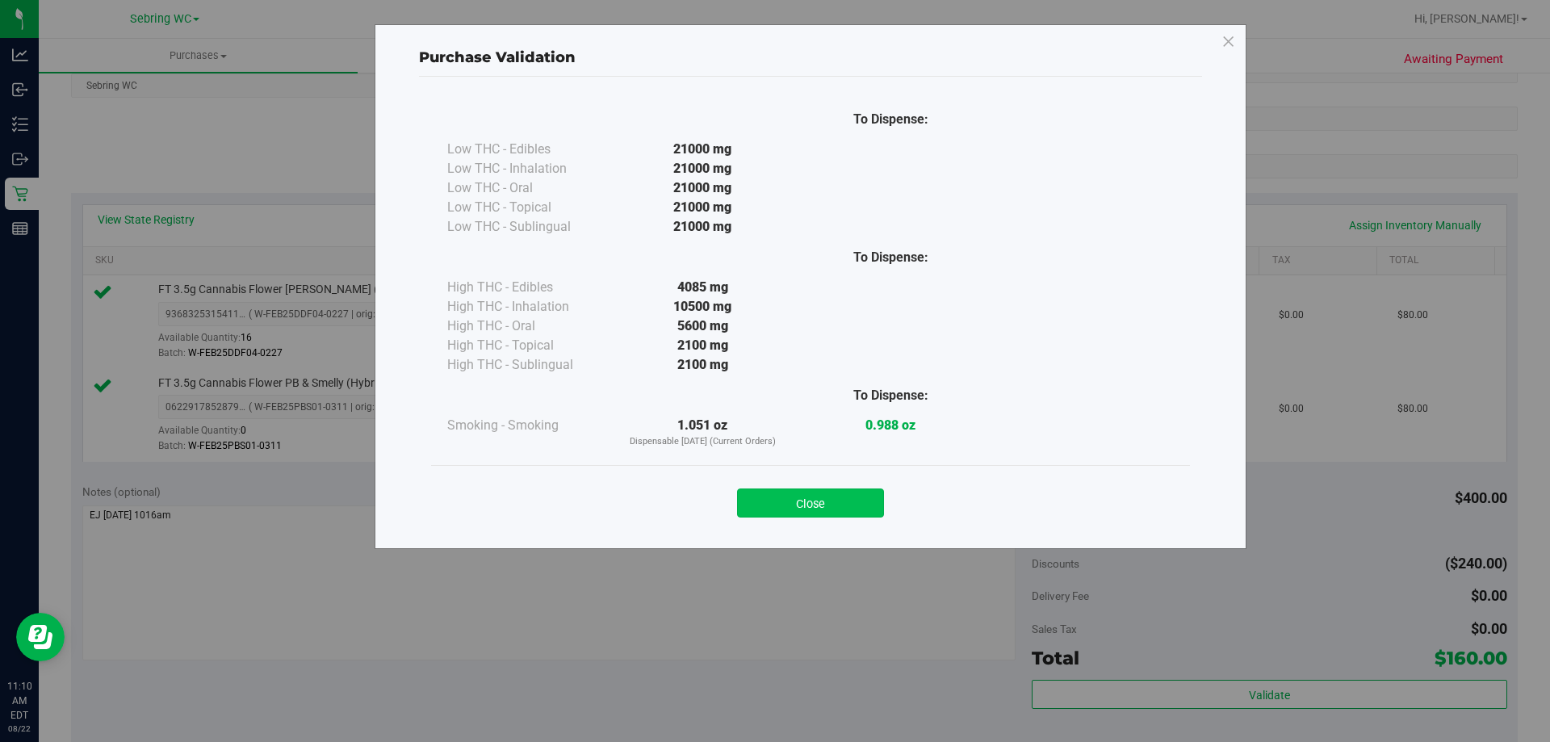
click at [811, 508] on button "Close" at bounding box center [810, 502] width 147 height 29
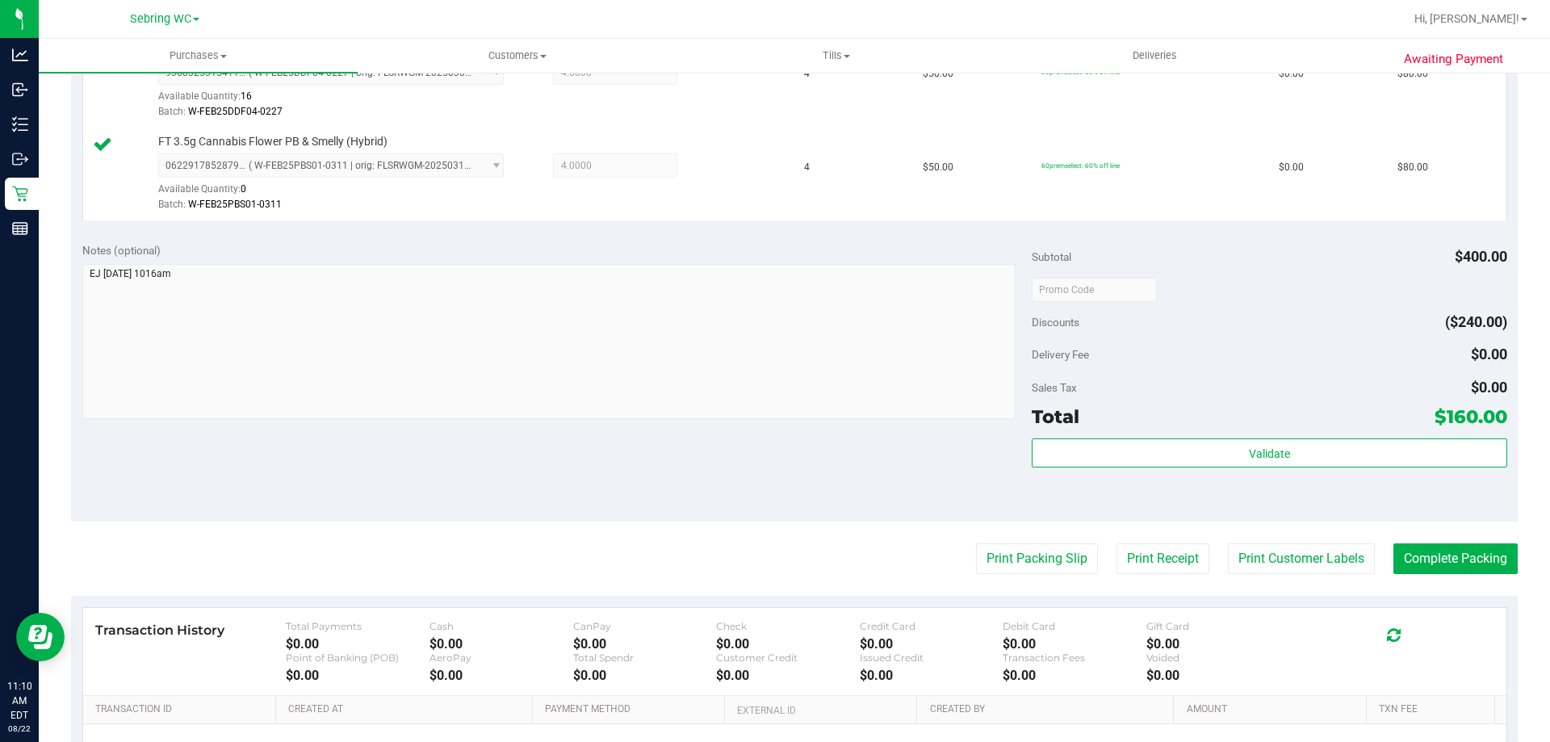
scroll to position [484, 0]
click at [1021, 565] on button "Print Packing Slip" at bounding box center [1037, 558] width 122 height 31
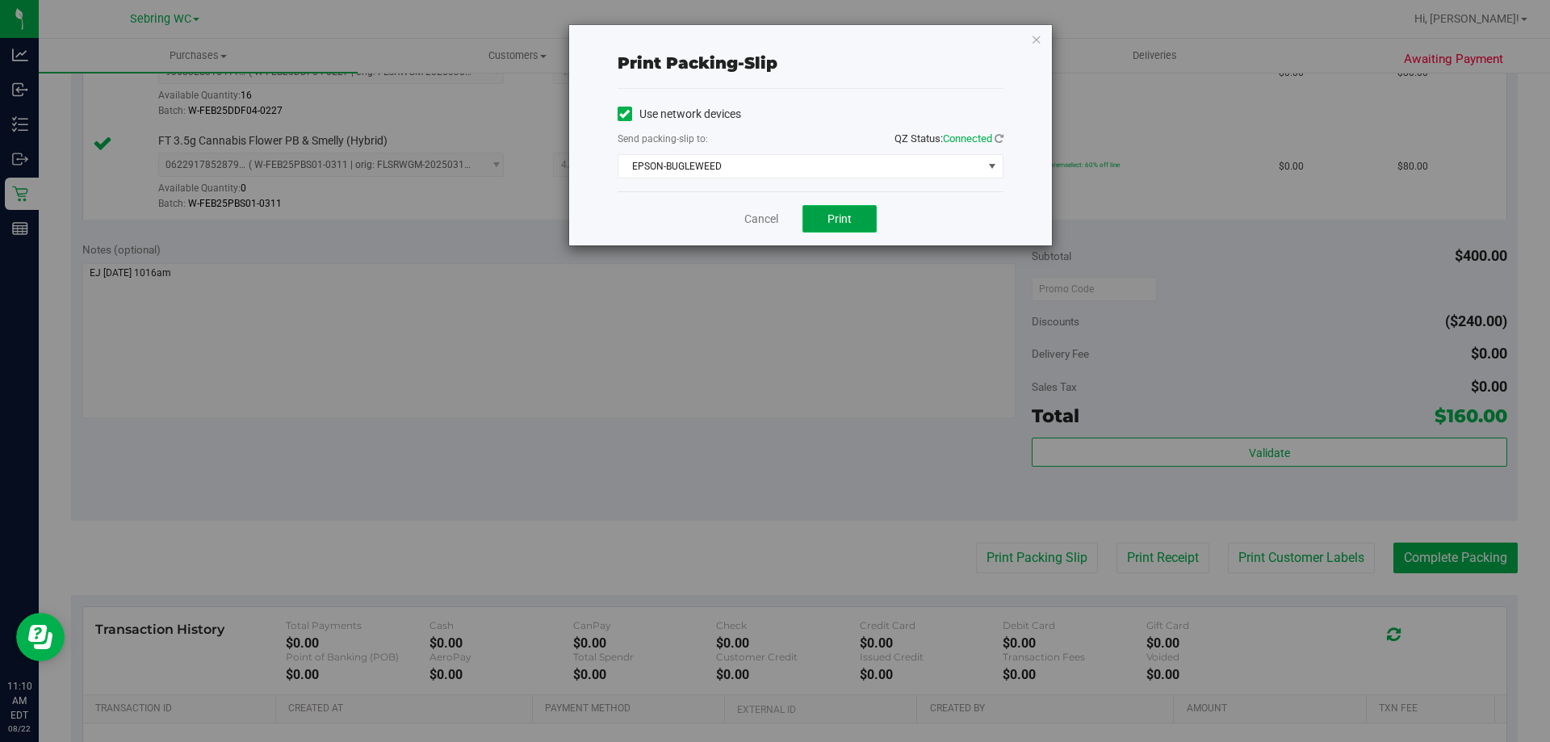
click at [828, 216] on span "Print" at bounding box center [840, 218] width 24 height 13
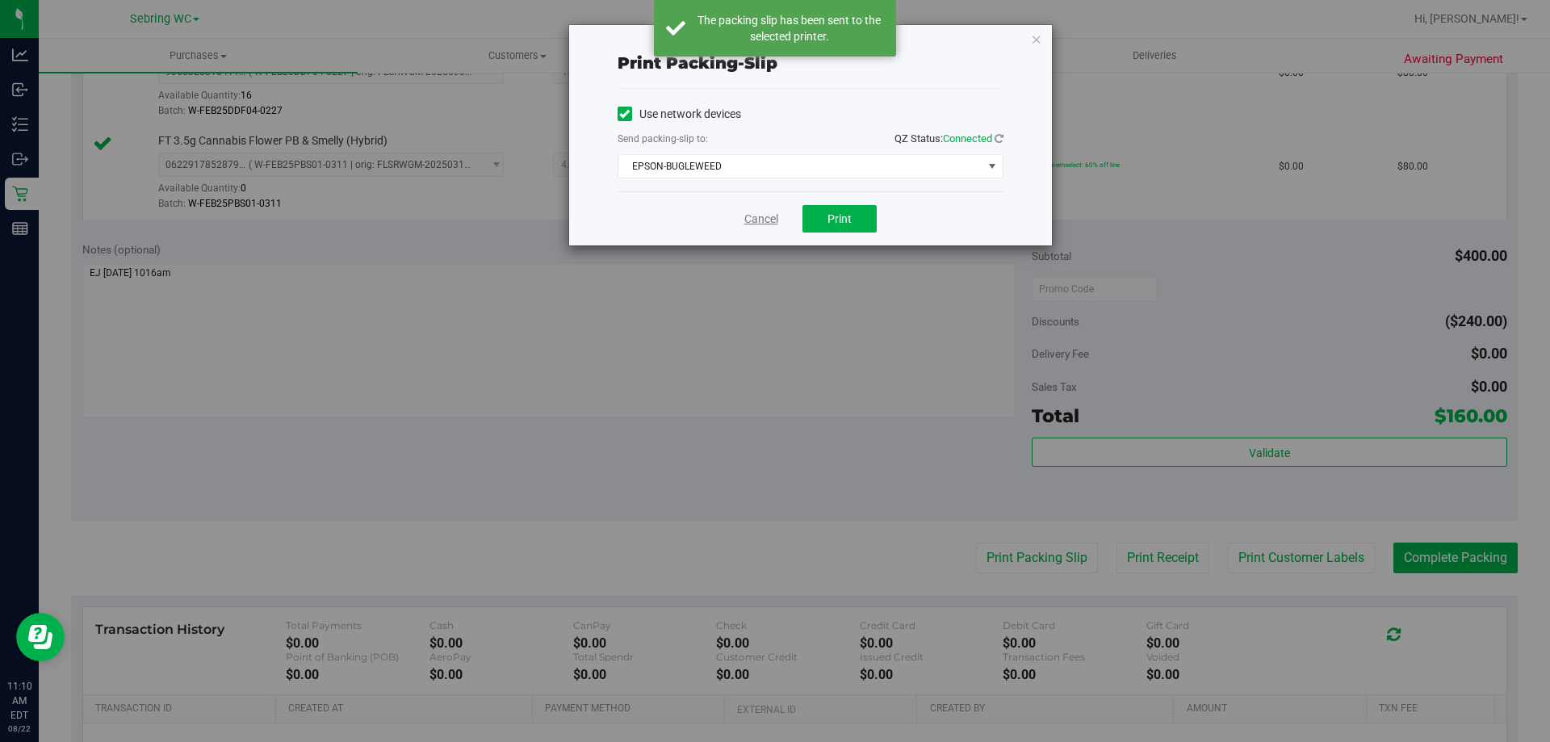
click at [757, 224] on link "Cancel" at bounding box center [761, 219] width 34 height 17
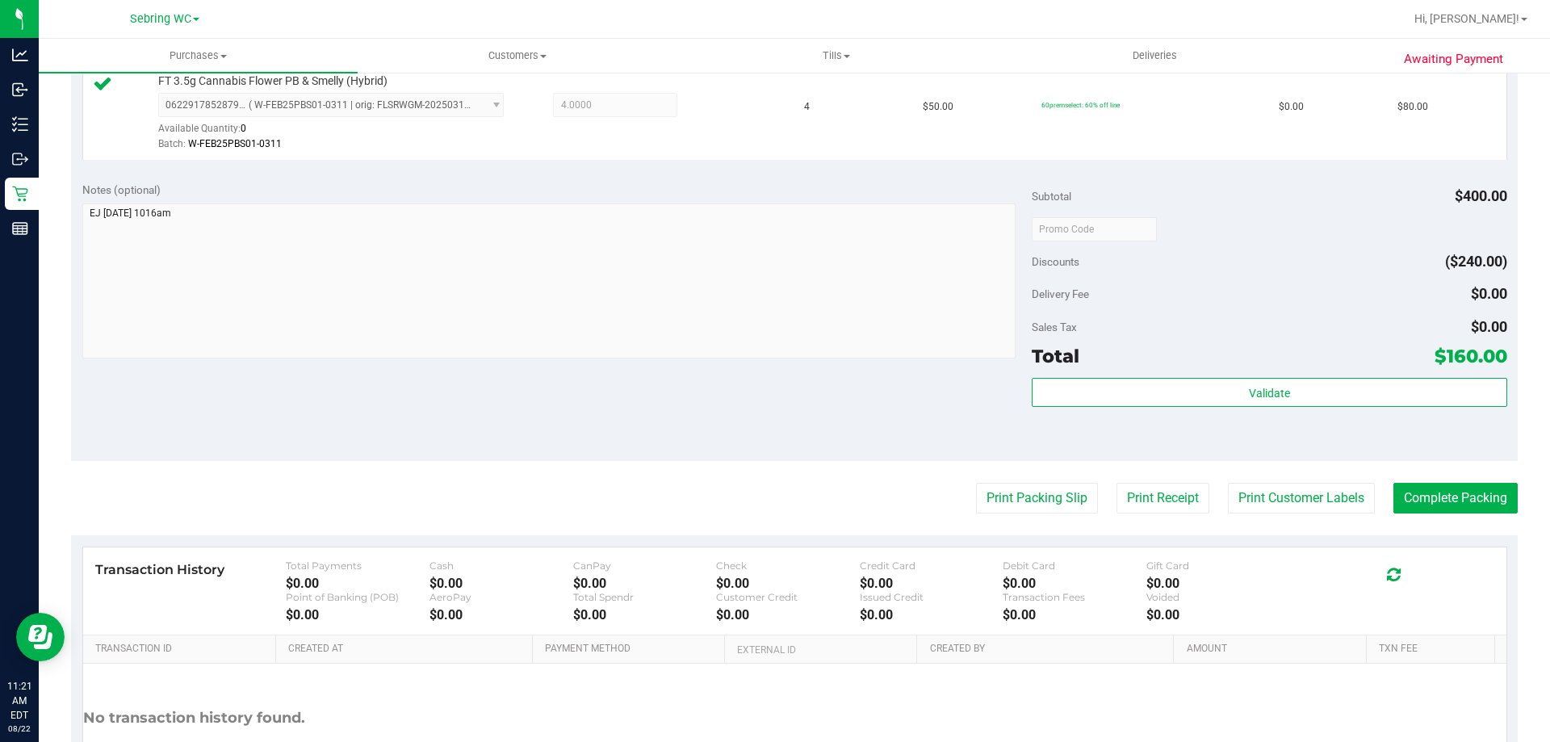
scroll to position [565, 0]
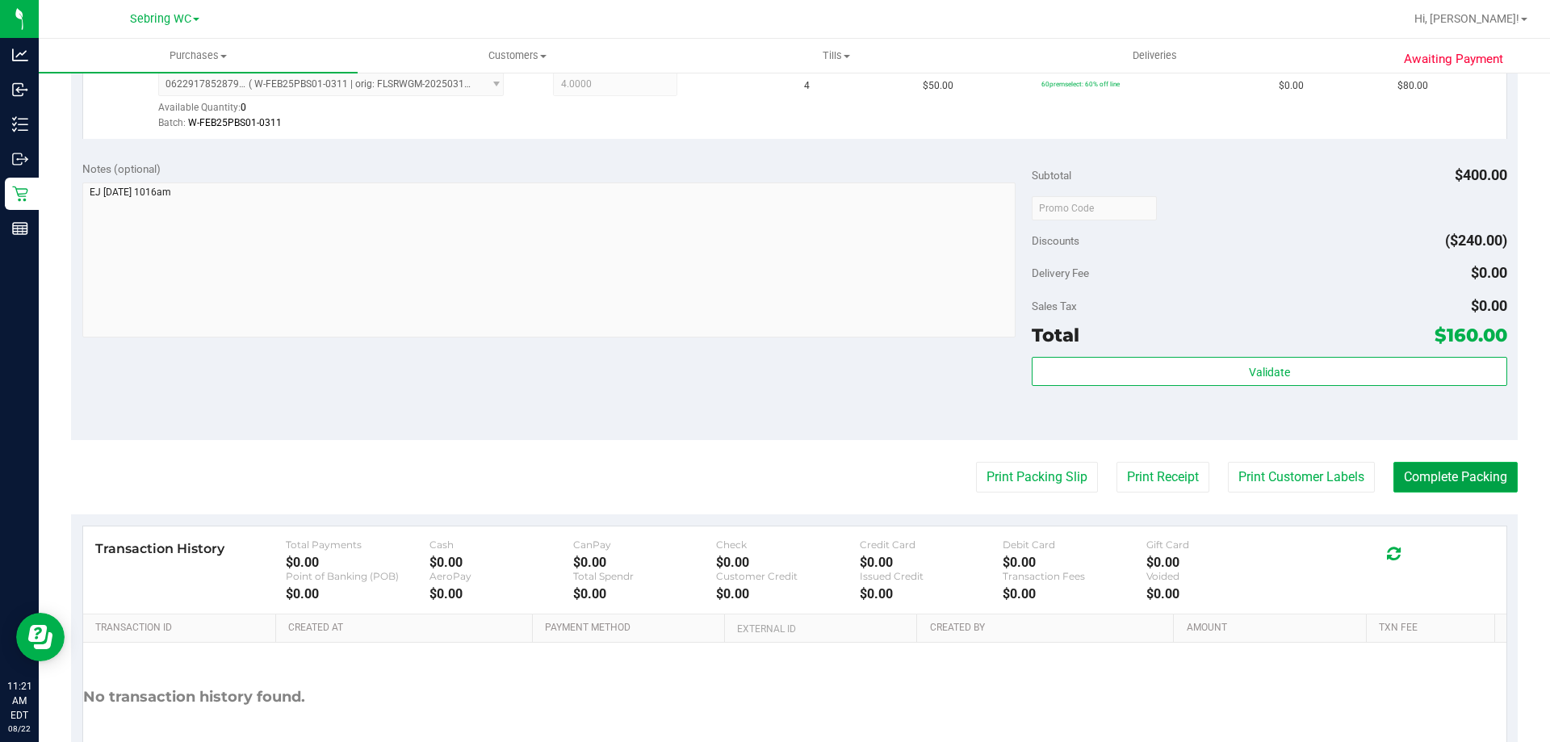
click at [1415, 480] on button "Complete Packing" at bounding box center [1456, 477] width 124 height 31
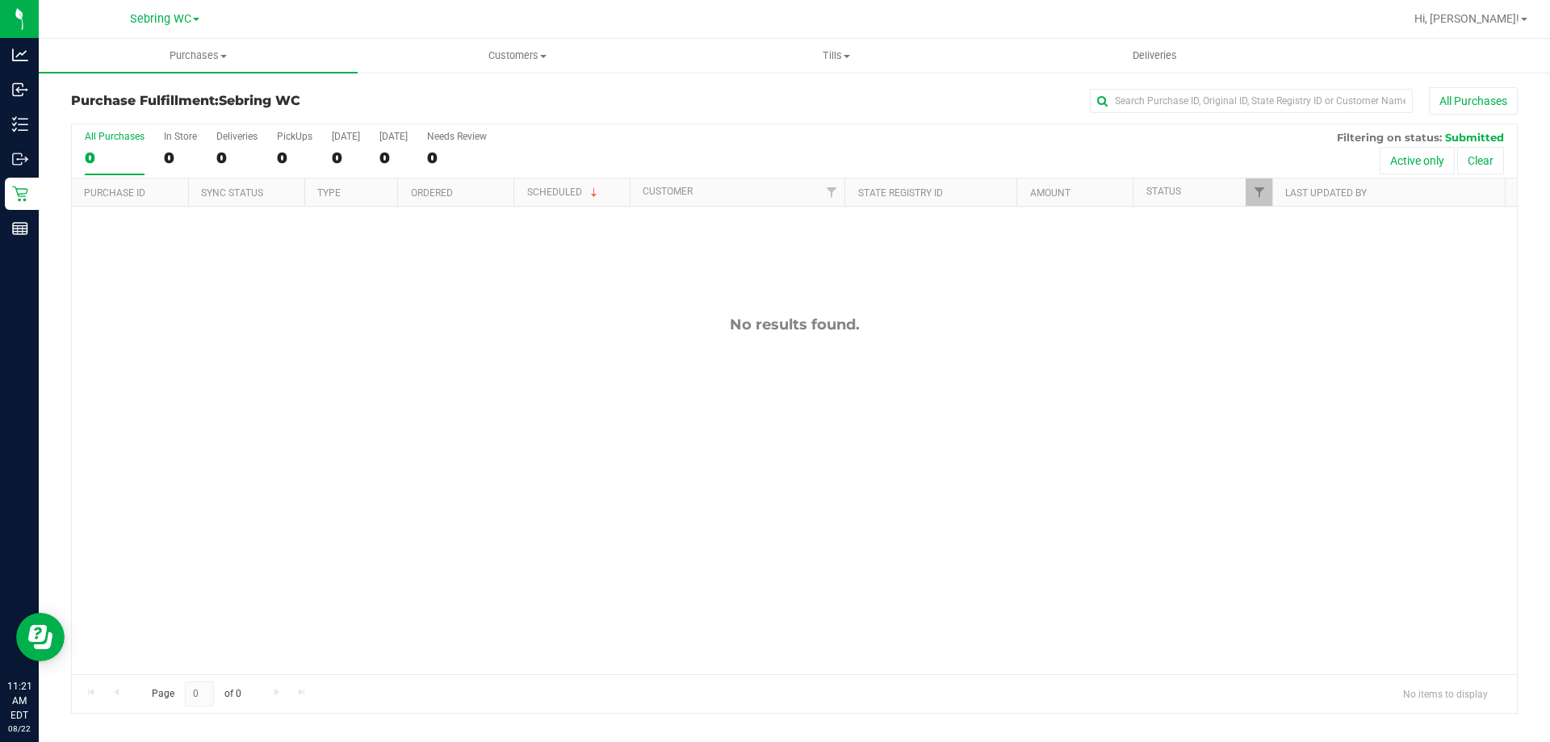
click at [627, 430] on div "No results found." at bounding box center [794, 495] width 1445 height 576
